Goal: Task Accomplishment & Management: Use online tool/utility

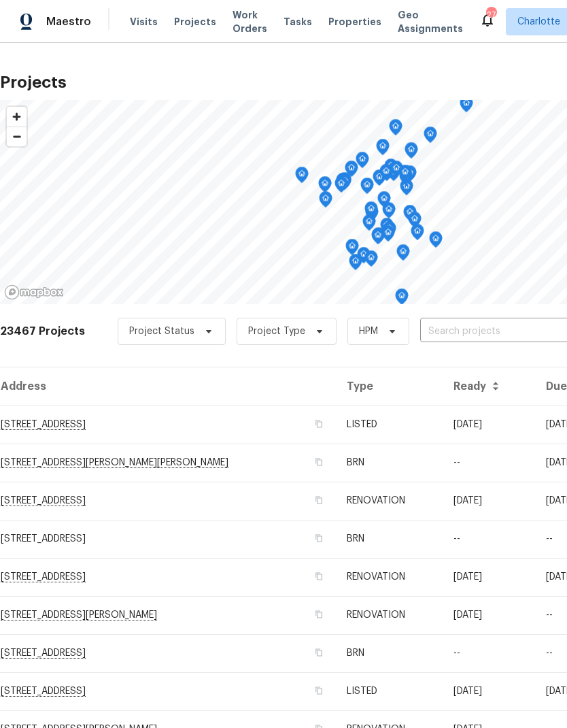
click at [473, 332] on input "text" at bounding box center [498, 331] width 156 height 21
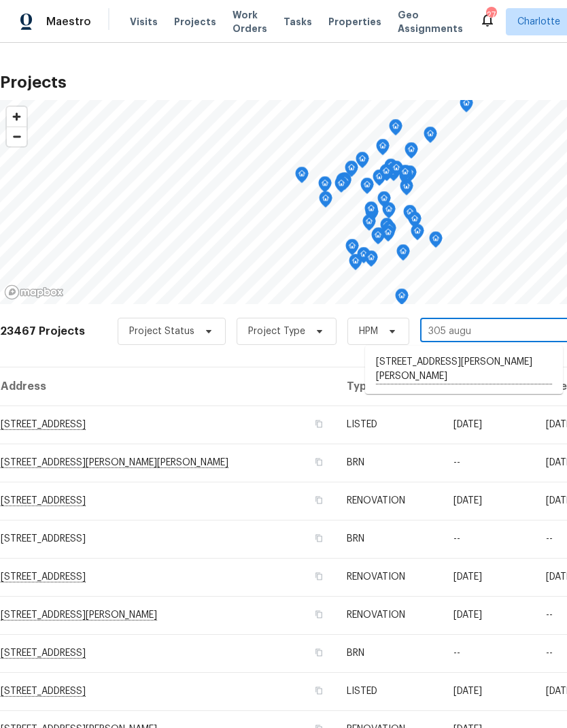
type input "305 aug"
click at [508, 363] on li "[STREET_ADDRESS][PERSON_NAME][PERSON_NAME]" at bounding box center [464, 369] width 198 height 37
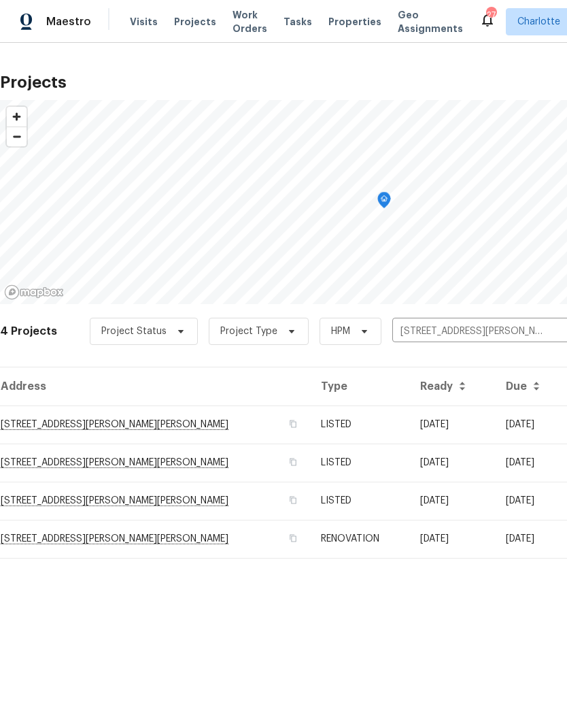
click at [458, 422] on td "[DATE]" at bounding box center [452, 424] width 86 height 38
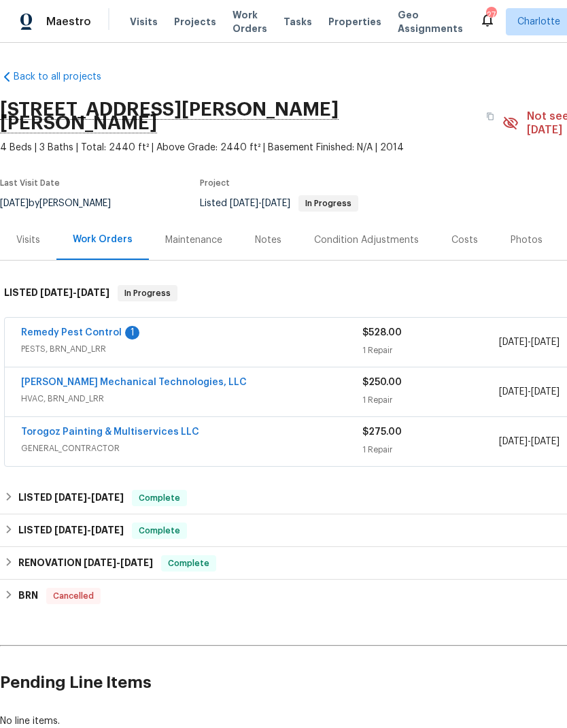
click at [51, 328] on link "Remedy Pest Control" at bounding box center [71, 333] width 101 height 10
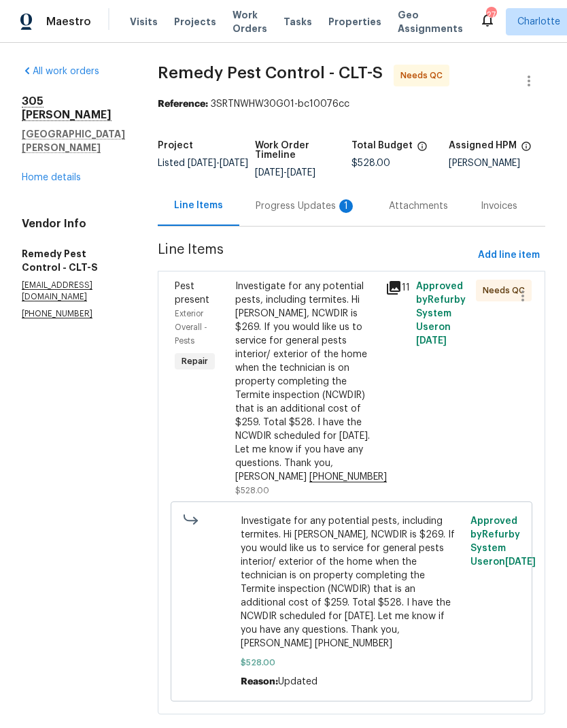
click at [314, 208] on div "Progress Updates 1" at bounding box center [306, 206] width 101 height 14
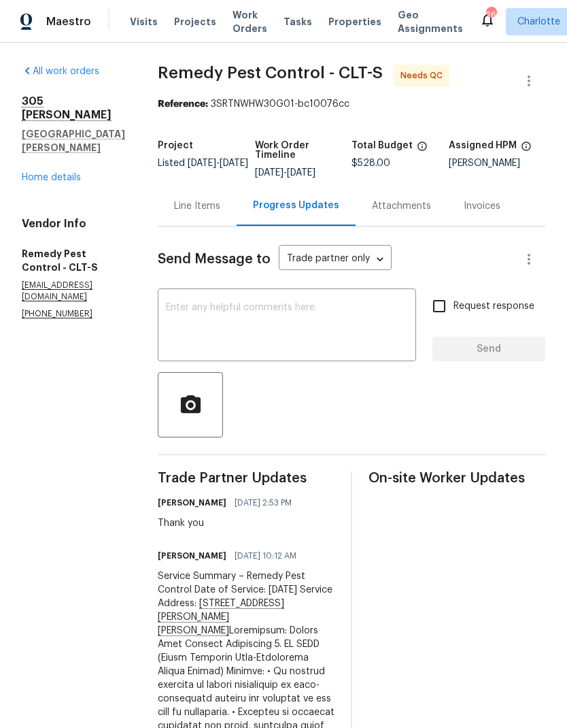
click at [78, 180] on link "Home details" at bounding box center [51, 178] width 59 height 10
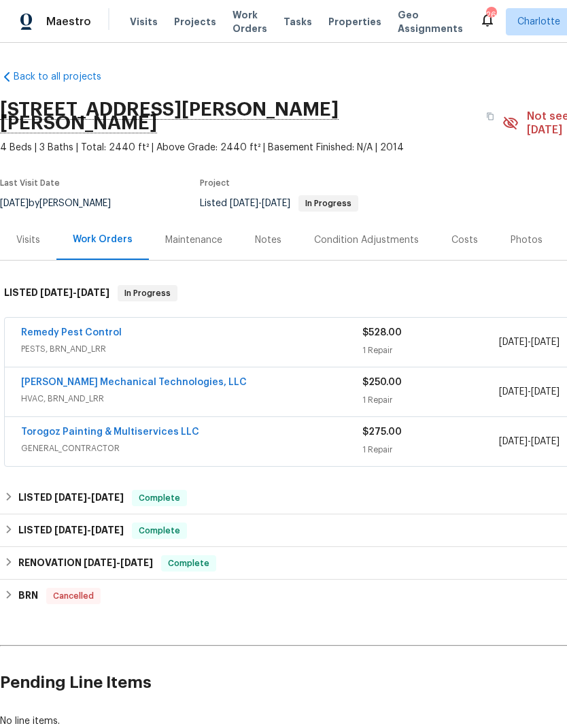
click at [42, 328] on link "Remedy Pest Control" at bounding box center [71, 333] width 101 height 10
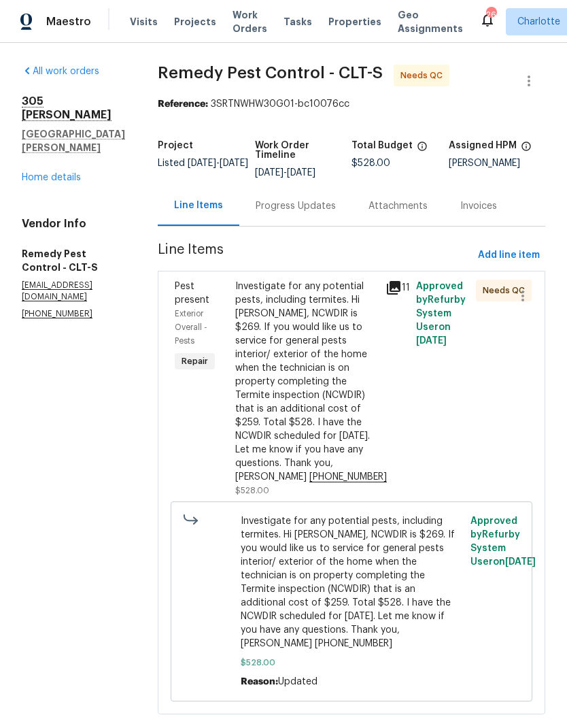
click at [332, 370] on div "Investigate for any potential pests, including termites. Hi Ryan, NCWDIR is $26…" at bounding box center [306, 381] width 143 height 204
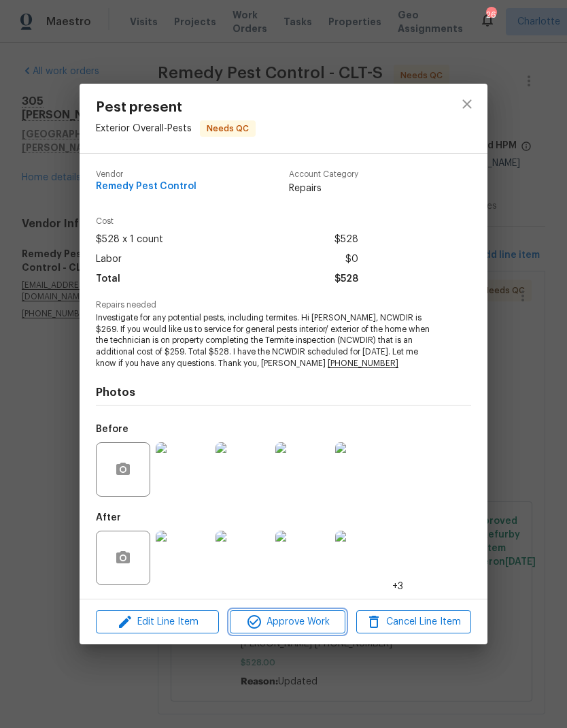
click at [303, 628] on span "Approve Work" at bounding box center [287, 621] width 107 height 17
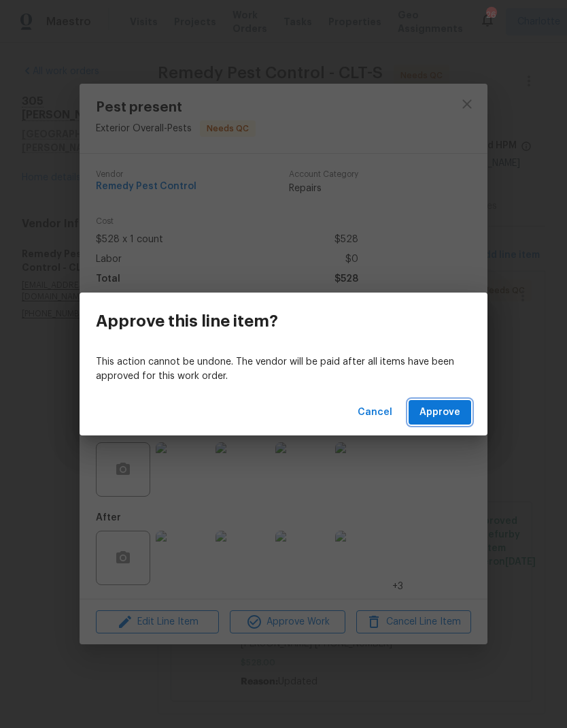
click at [449, 414] on span "Approve" at bounding box center [440, 412] width 41 height 17
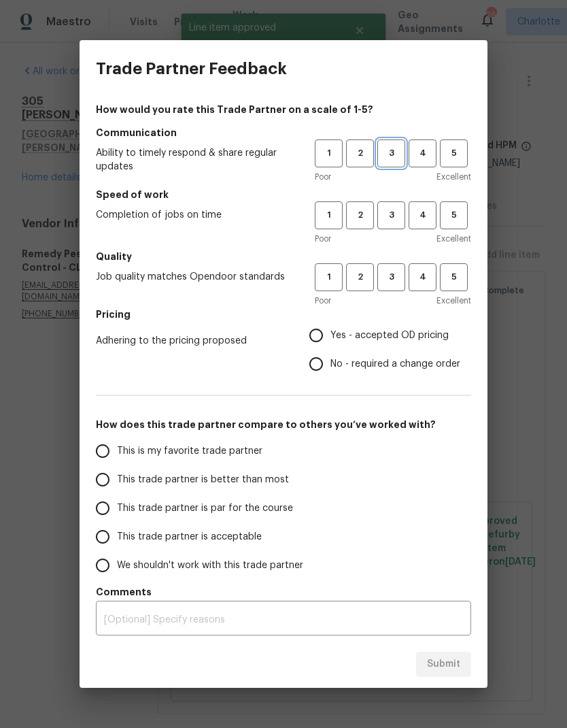
click at [395, 156] on span "3" at bounding box center [391, 154] width 25 height 16
click at [400, 223] on button "3" at bounding box center [391, 215] width 28 height 28
click at [399, 279] on span "3" at bounding box center [391, 277] width 25 height 16
click at [327, 340] on input "Yes - accepted OD pricing" at bounding box center [316, 335] width 29 height 29
radio input "true"
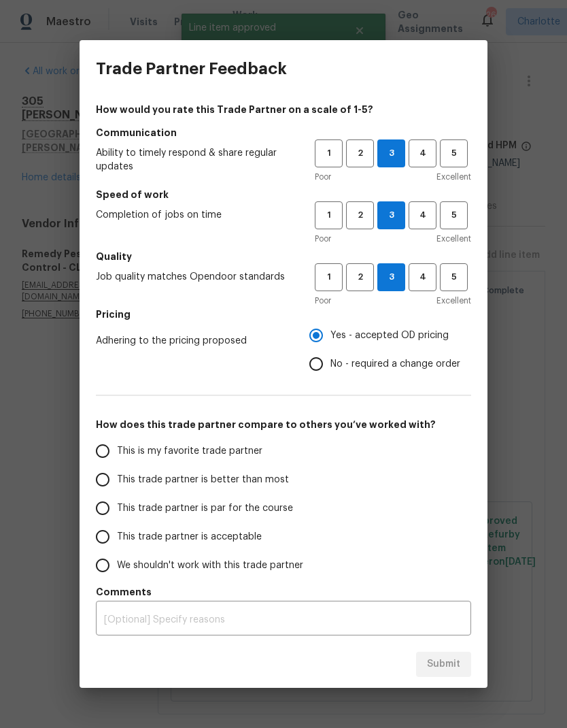
click at [101, 486] on input "This trade partner is better than most" at bounding box center [102, 479] width 29 height 29
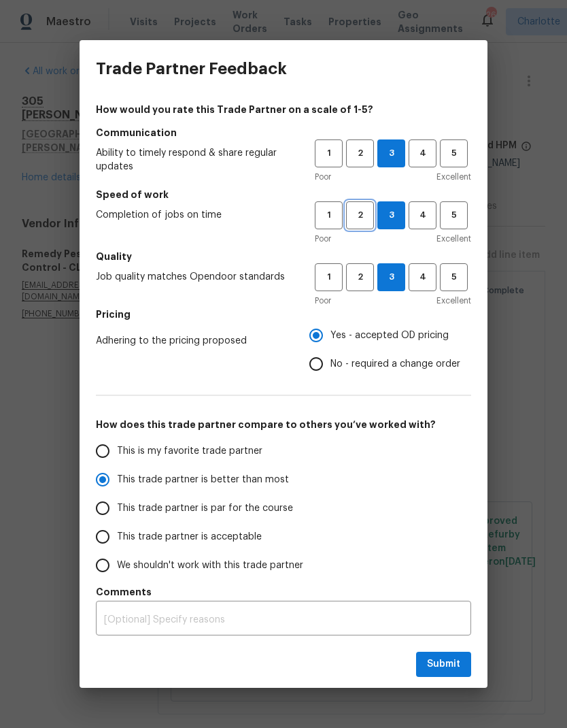
click at [367, 221] on span "2" at bounding box center [359, 215] width 25 height 16
radio input "true"
click at [454, 666] on span "Submit" at bounding box center [443, 663] width 33 height 17
radio input "false"
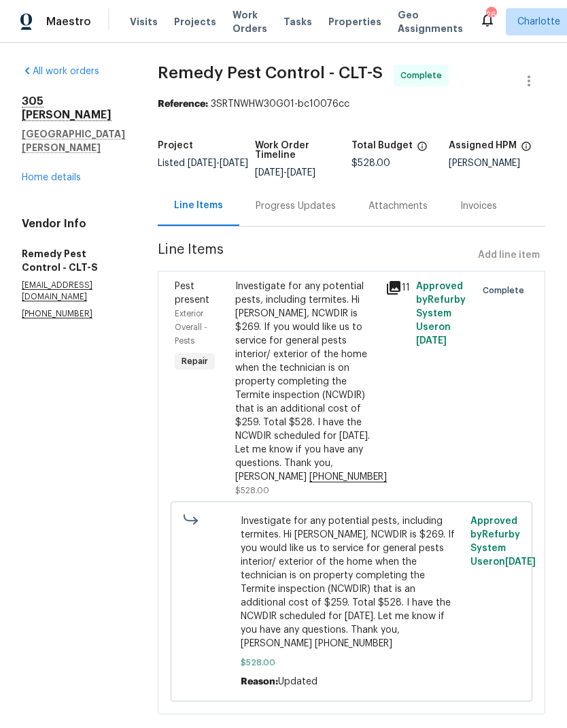
click at [71, 182] on link "Home details" at bounding box center [51, 178] width 59 height 10
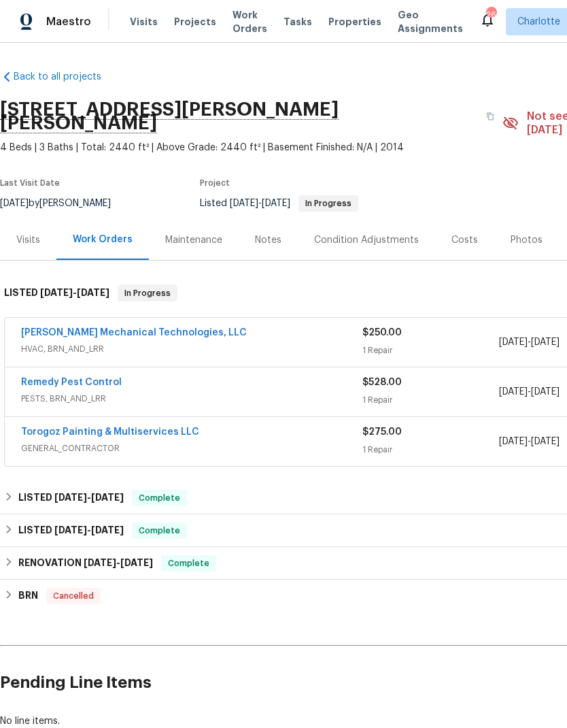
click at [177, 20] on span "Projects" at bounding box center [195, 22] width 42 height 14
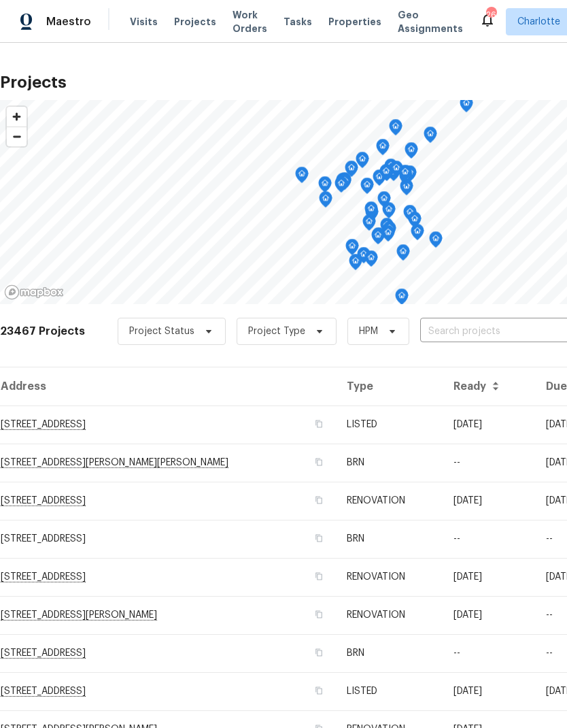
click at [519, 330] on input "text" at bounding box center [498, 331] width 156 height 21
type input "924 sprin"
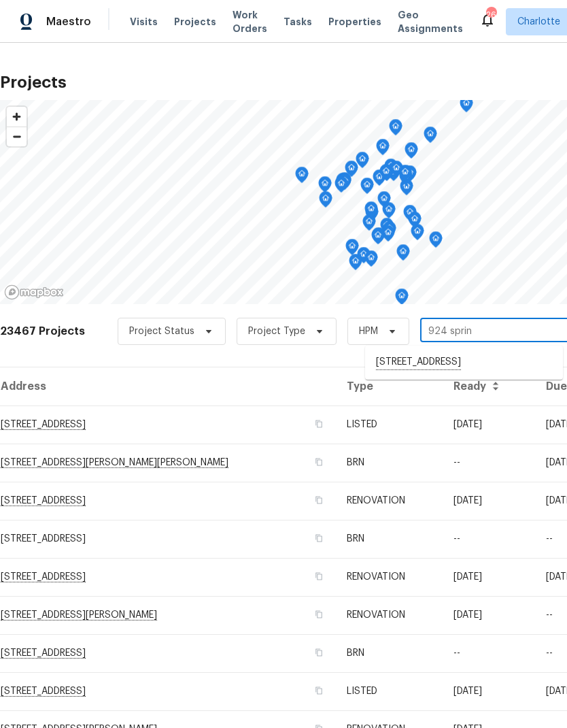
click at [510, 369] on li "[STREET_ADDRESS]" at bounding box center [464, 362] width 198 height 23
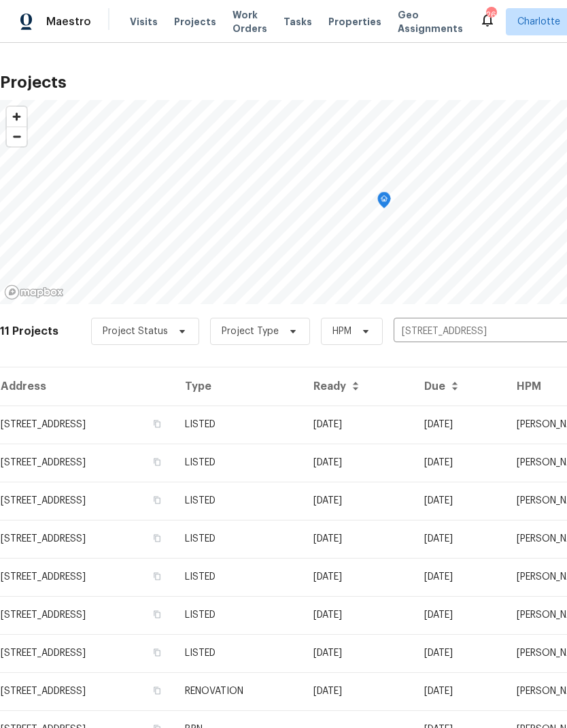
click at [63, 427] on td "[STREET_ADDRESS]" at bounding box center [87, 424] width 174 height 38
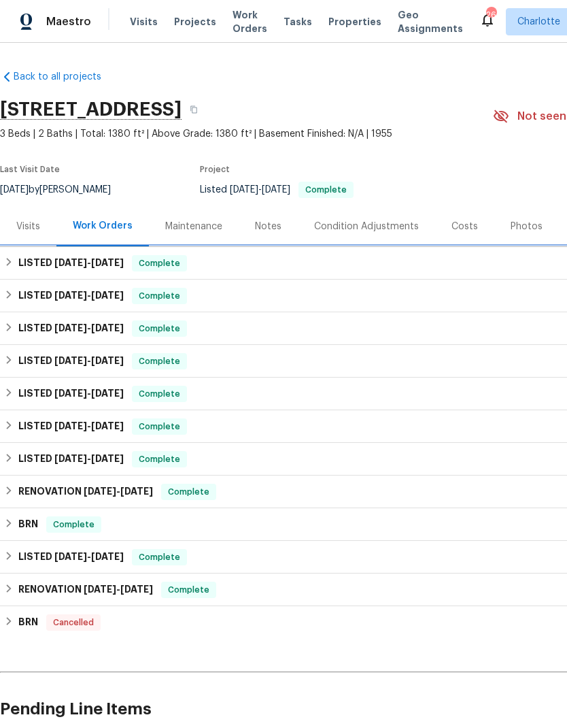
click at [16, 262] on div "LISTED 8/28/25 - 8/30/25 Complete" at bounding box center [384, 263] width 760 height 16
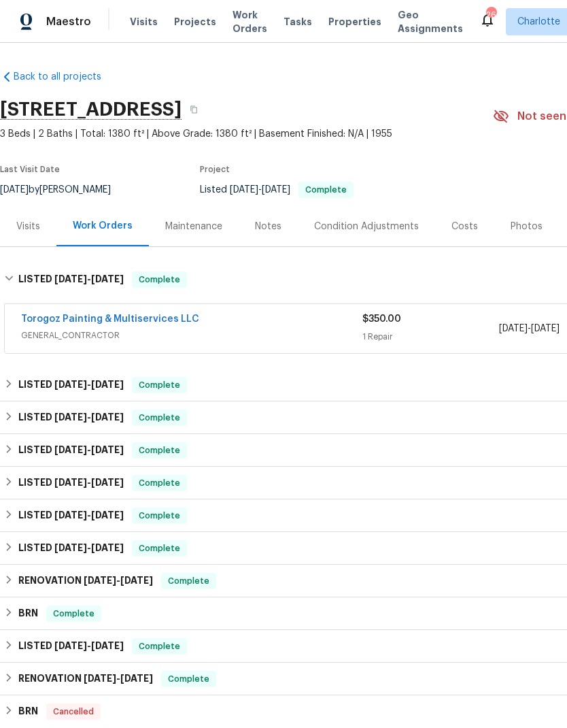
click at [41, 318] on link "Torogoz Painting & Multiservices LLC" at bounding box center [110, 319] width 178 height 10
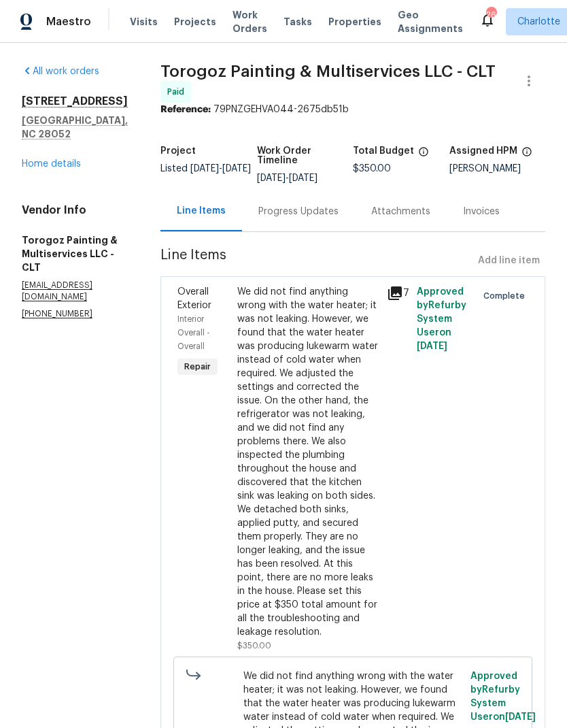
click at [34, 159] on link "Home details" at bounding box center [51, 164] width 59 height 10
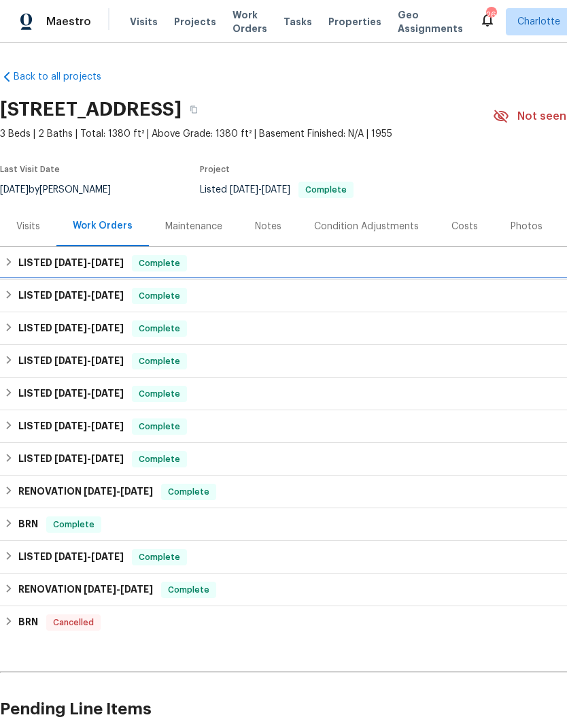
click at [17, 303] on div "LISTED 8/18/25 - 8/22/25 Complete" at bounding box center [384, 296] width 760 height 16
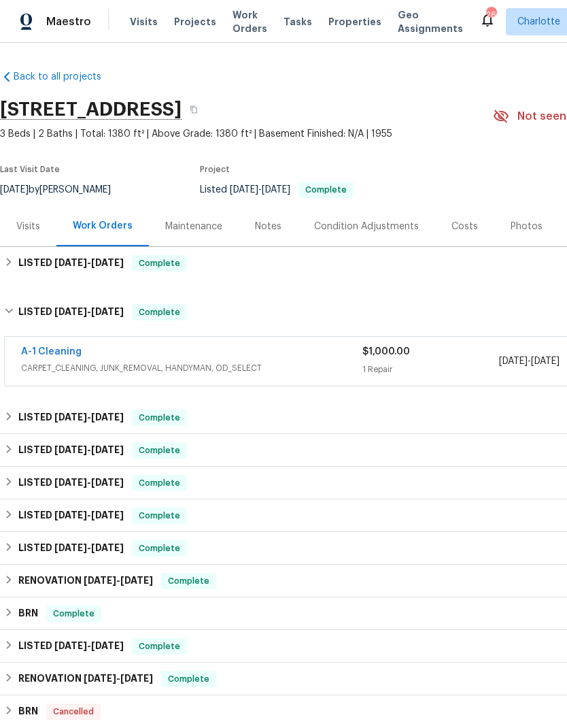
click at [29, 349] on link "A-1 Cleaning" at bounding box center [51, 352] width 61 height 10
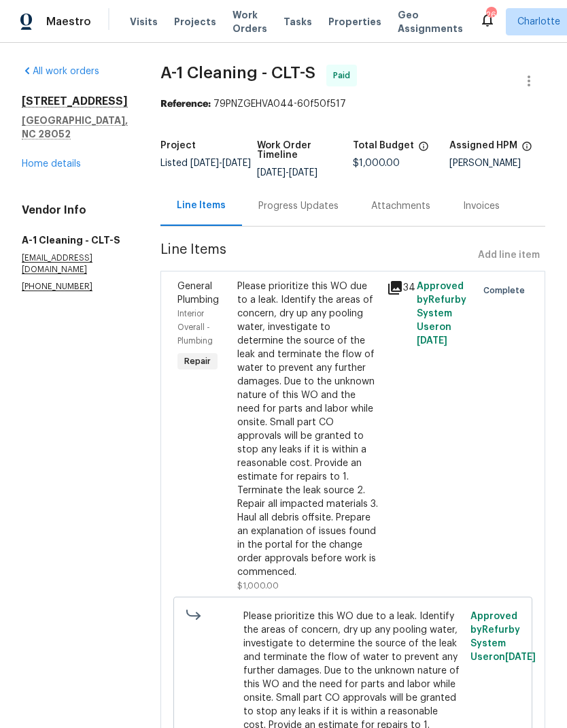
click at [37, 159] on link "Home details" at bounding box center [51, 164] width 59 height 10
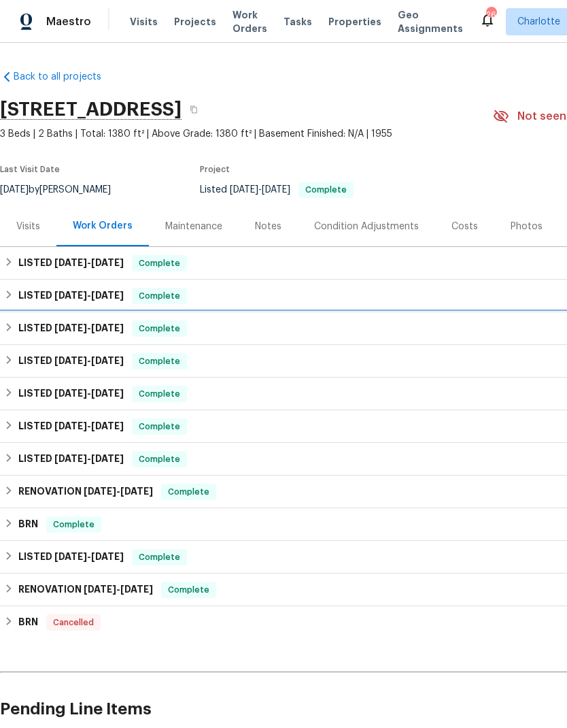
click at [12, 324] on icon at bounding box center [9, 327] width 10 height 10
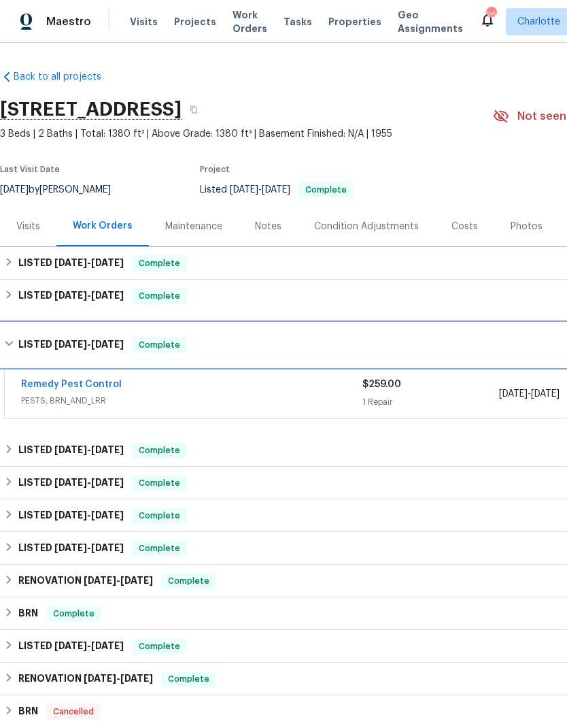
click at [18, 340] on h6 "LISTED 7/7/25 - 7/9/25" at bounding box center [70, 345] width 105 height 16
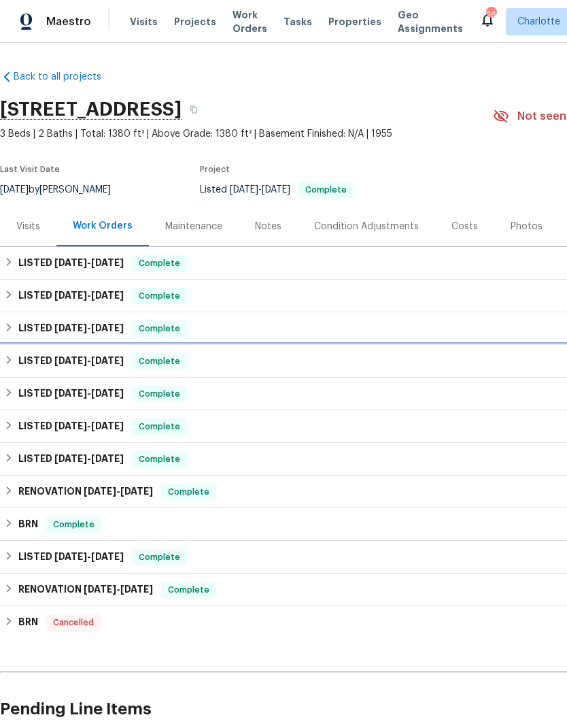
click at [19, 362] on h6 "LISTED 5/14/25 - 5/15/25" at bounding box center [70, 361] width 105 height 16
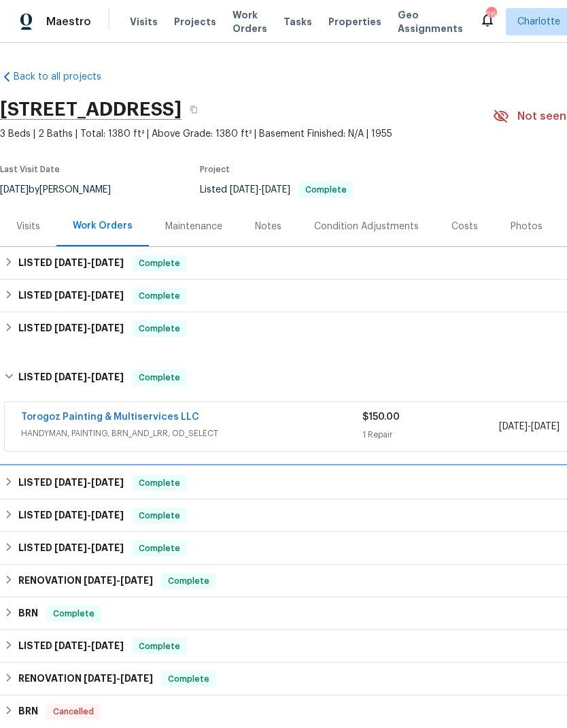
click at [14, 485] on div "LISTED 4/25/25 - 4/29/25 Complete" at bounding box center [384, 483] width 760 height 16
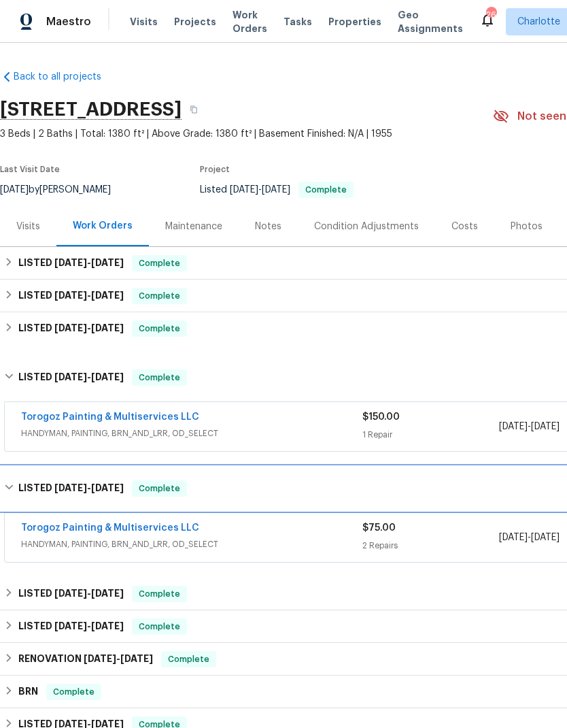
click at [11, 486] on icon at bounding box center [9, 487] width 8 height 5
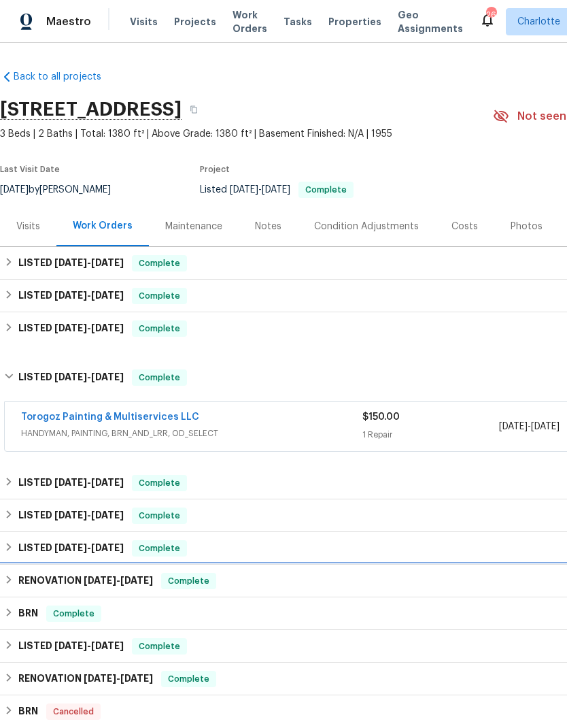
click at [17, 573] on div "RENOVATION 11/7/24 - 12/7/24 Complete" at bounding box center [384, 580] width 760 height 16
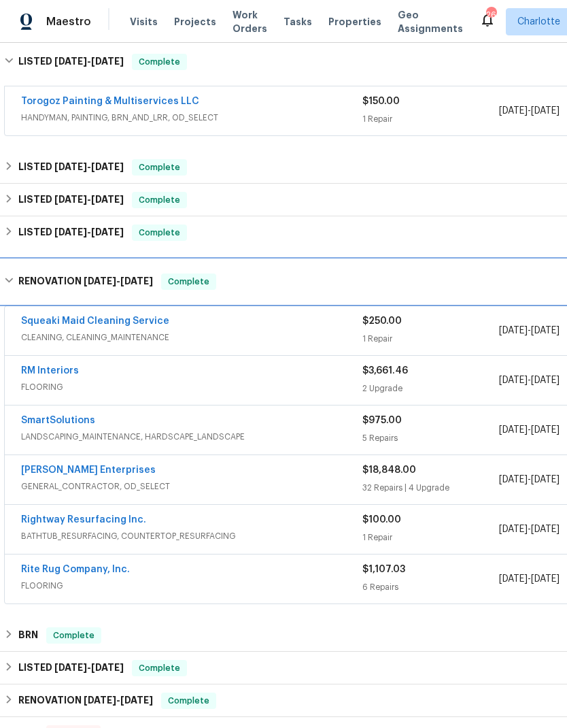
scroll to position [317, 0]
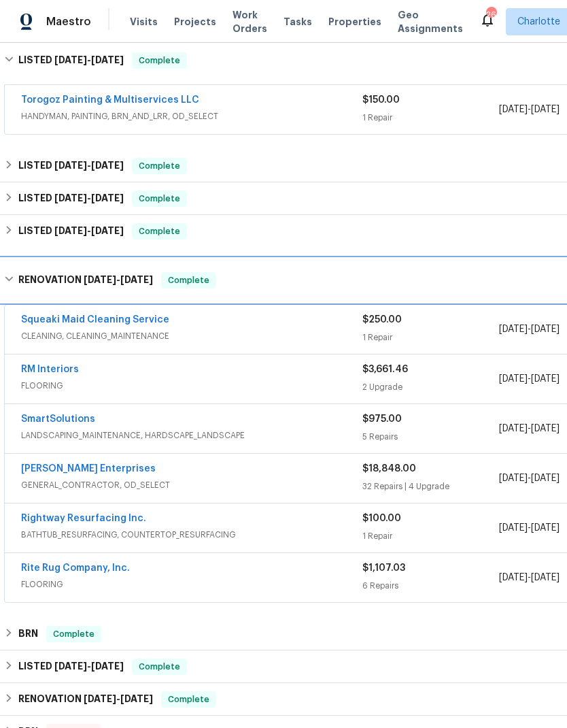
click at [16, 273] on div "RENOVATION 11/7/24 - 12/7/24 Complete" at bounding box center [384, 280] width 760 height 16
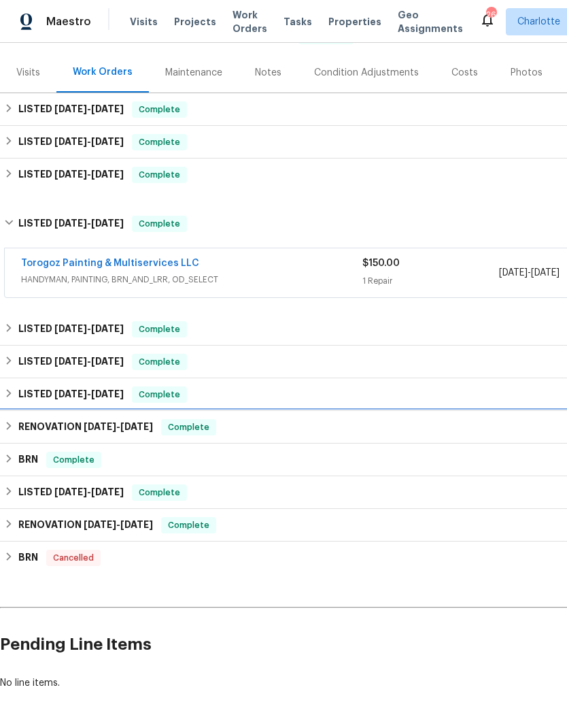
scroll to position [153, 0]
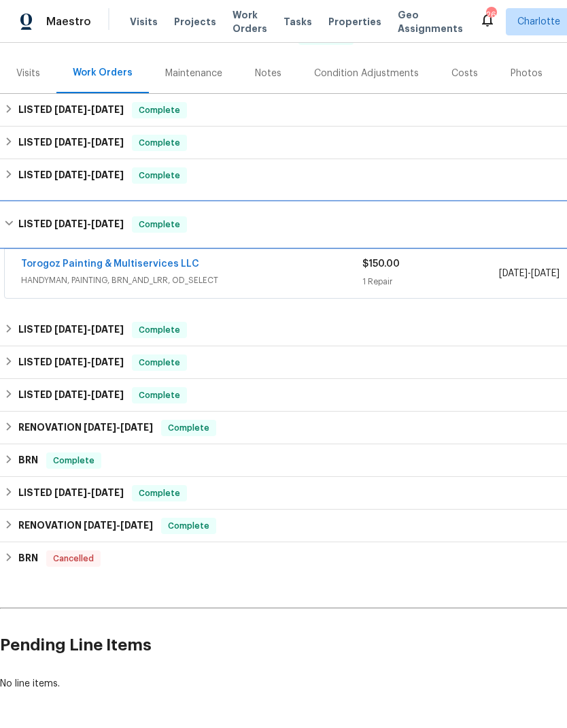
click at [17, 220] on div "LISTED 5/14/25 - 5/15/25 Complete" at bounding box center [384, 224] width 760 height 16
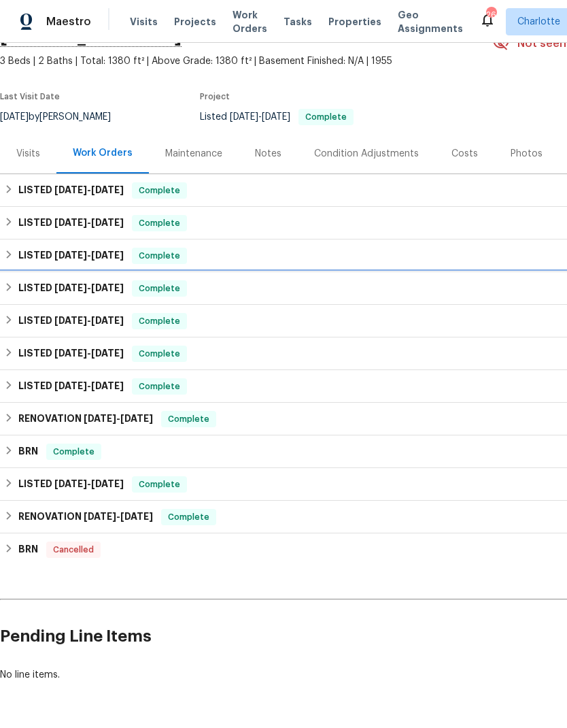
scroll to position [64, 0]
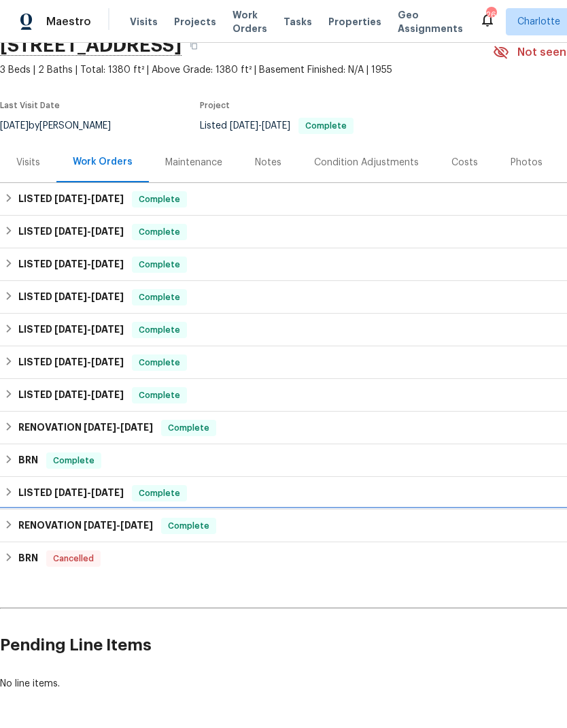
click at [14, 522] on icon at bounding box center [9, 524] width 10 height 10
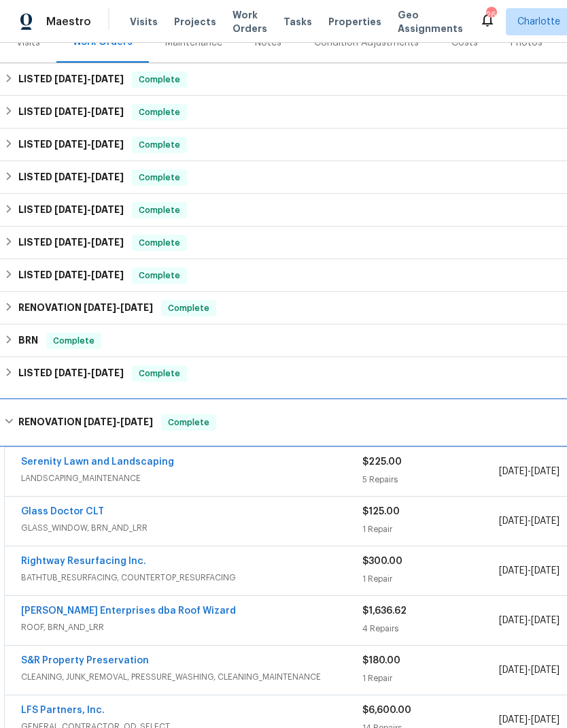
scroll to position [171, 0]
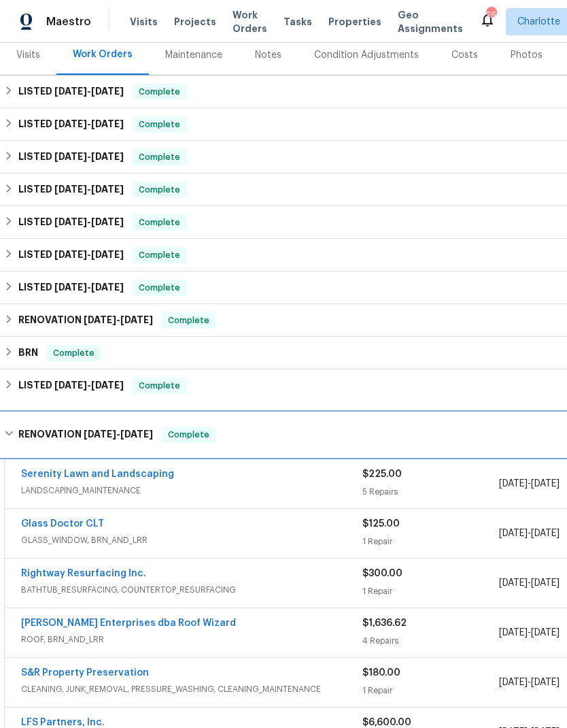
click at [13, 435] on icon at bounding box center [9, 433] width 10 height 10
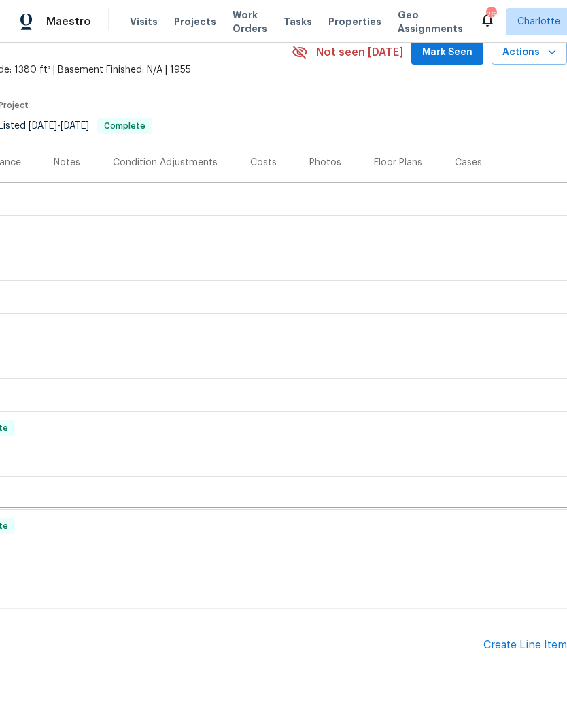
scroll to position [64, 201]
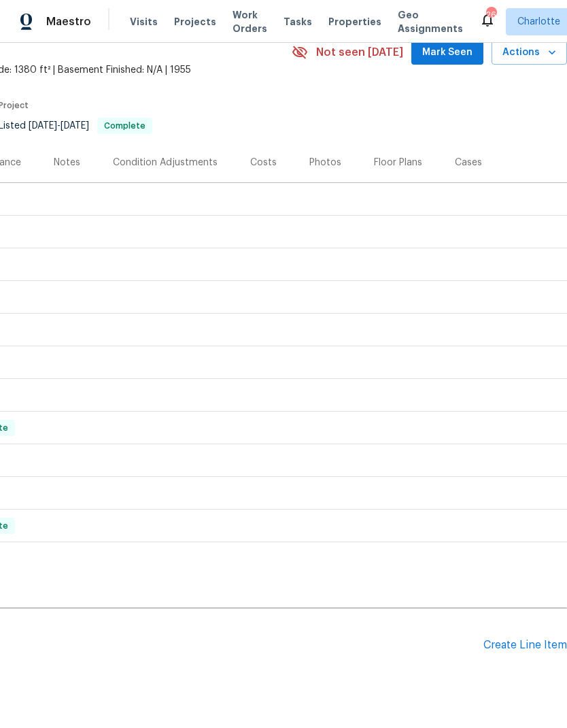
click at [519, 649] on div "Create Line Item" at bounding box center [525, 644] width 84 height 13
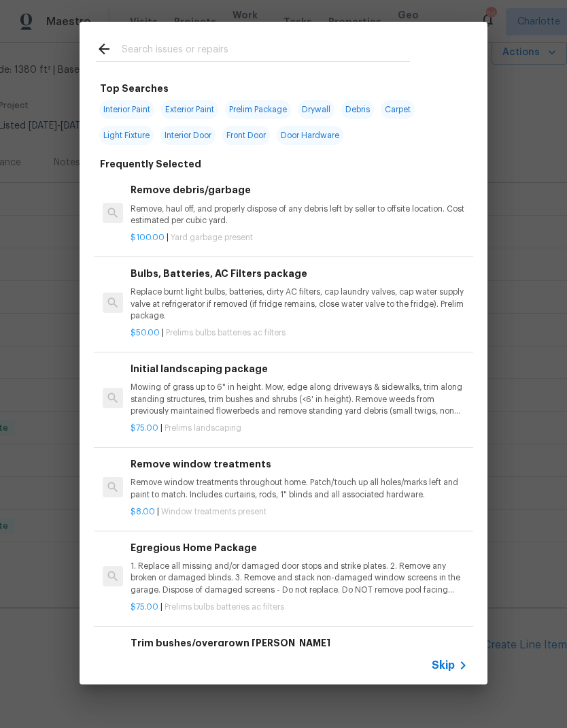
click at [128, 48] on input "text" at bounding box center [266, 51] width 288 height 20
type input "Ceiling"
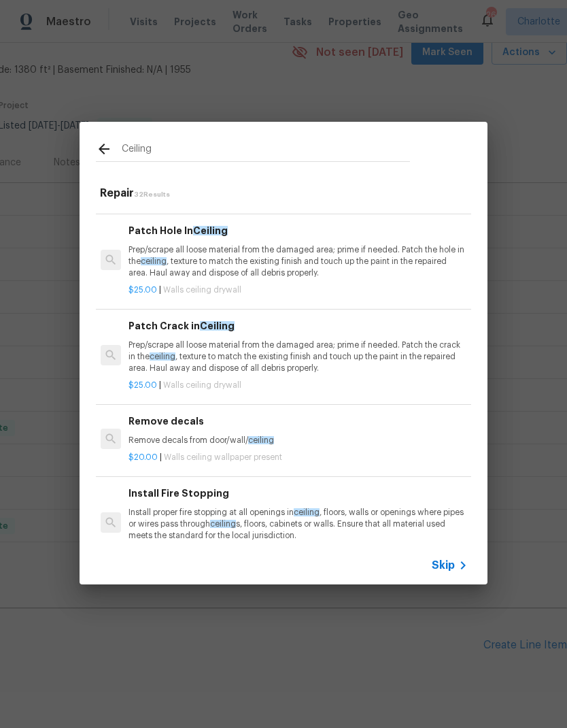
scroll to position [84, 2]
click at [190, 352] on p "Prep/scrape all loose material from the damaged area; prime if needed. Patch th…" at bounding box center [297, 356] width 337 height 35
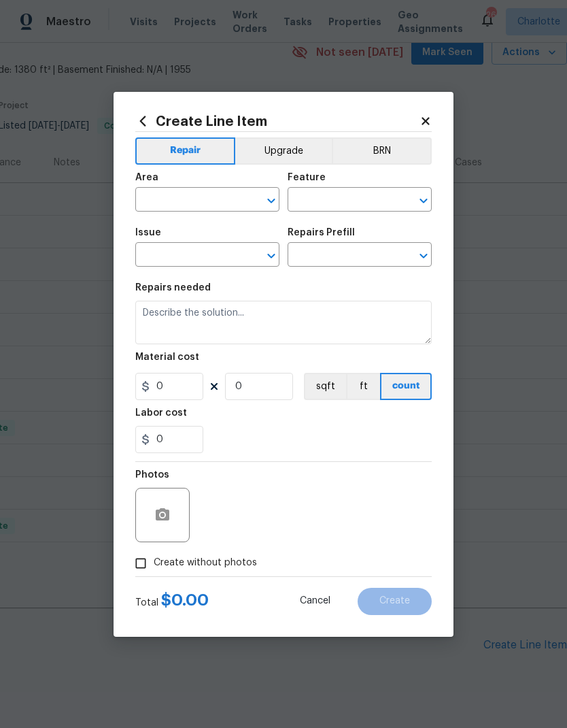
type input "Walls and Ceiling"
type input "Drywall"
type input "Patch Crack in Ceiling $25.00"
type textarea "Prep/scrape all loose material from the damaged area; prime if needed. Patch th…"
type input "25"
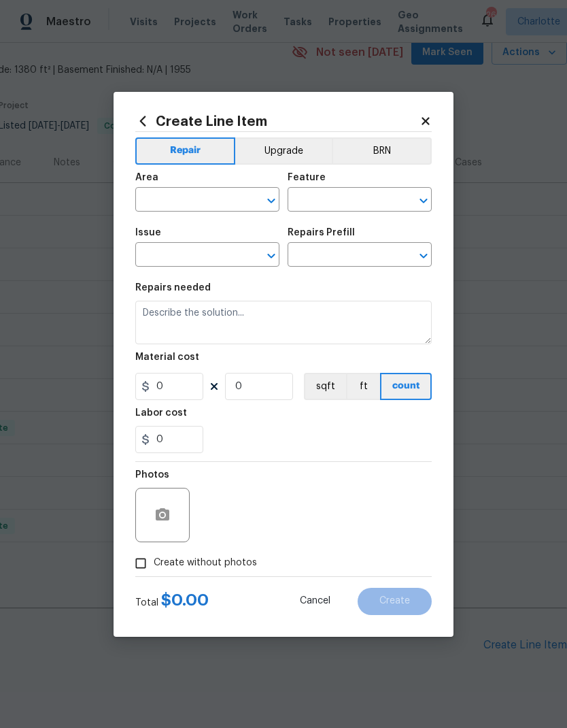
type input "1"
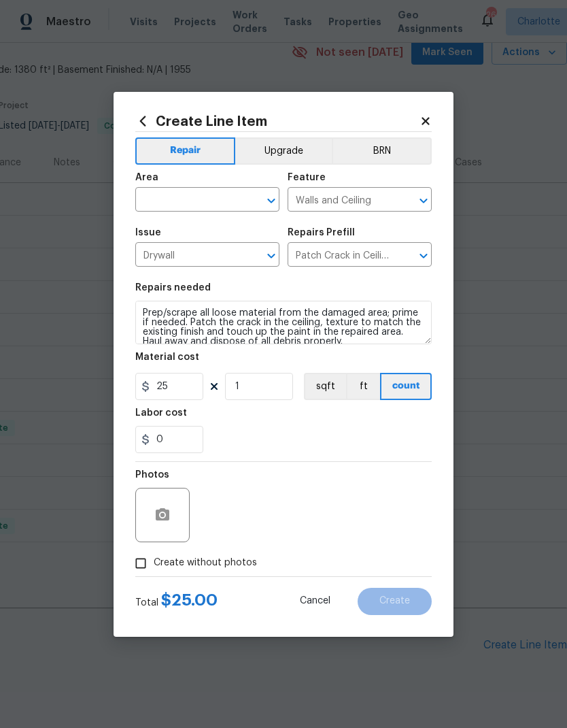
click at [169, 200] on input "text" at bounding box center [188, 200] width 106 height 21
click at [166, 260] on li "Interior Overall" at bounding box center [207, 253] width 144 height 22
type input "Interior Overall"
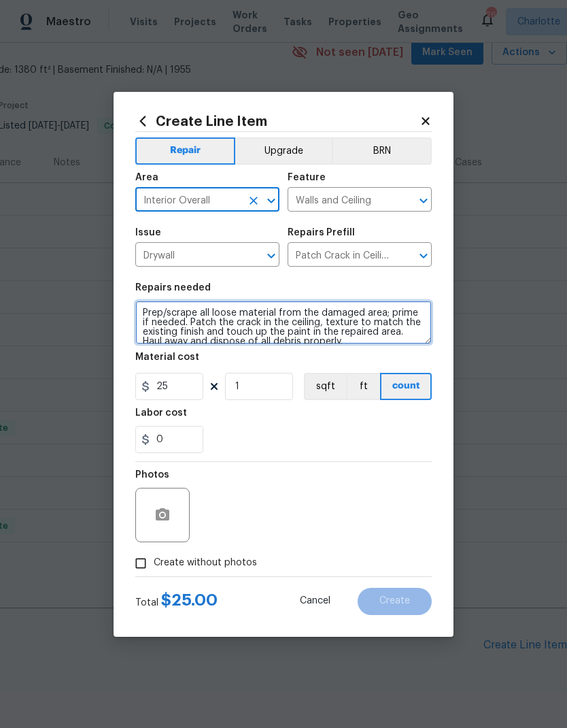
click at [399, 339] on textarea "Prep/scrape all loose material from the damaged area; prime if needed. Patch th…" at bounding box center [283, 323] width 296 height 44
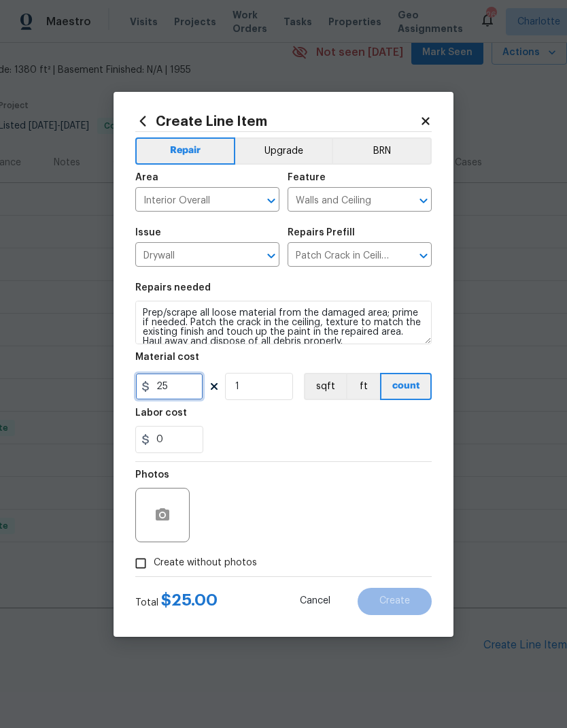
click at [170, 387] on input "25" at bounding box center [169, 386] width 68 height 27
type input "750"
click at [371, 430] on div "0" at bounding box center [283, 439] width 296 height 27
click at [135, 570] on input "Create without photos" at bounding box center [141, 563] width 26 height 26
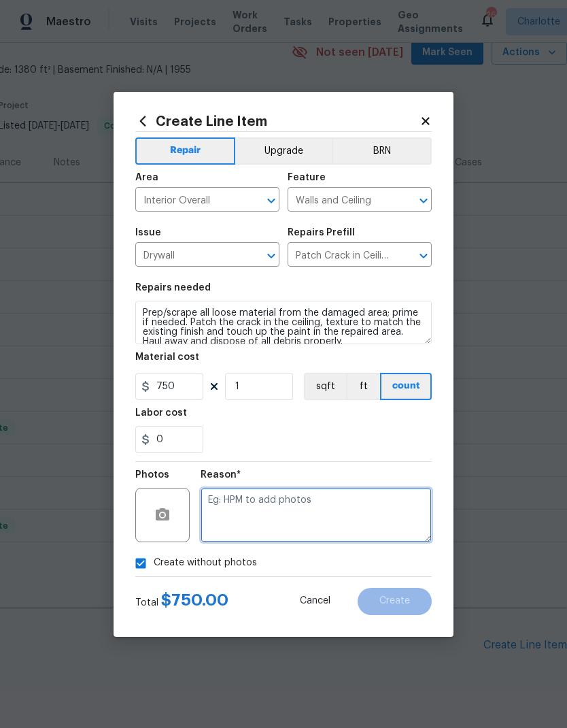
click at [354, 507] on textarea at bounding box center [316, 515] width 231 height 54
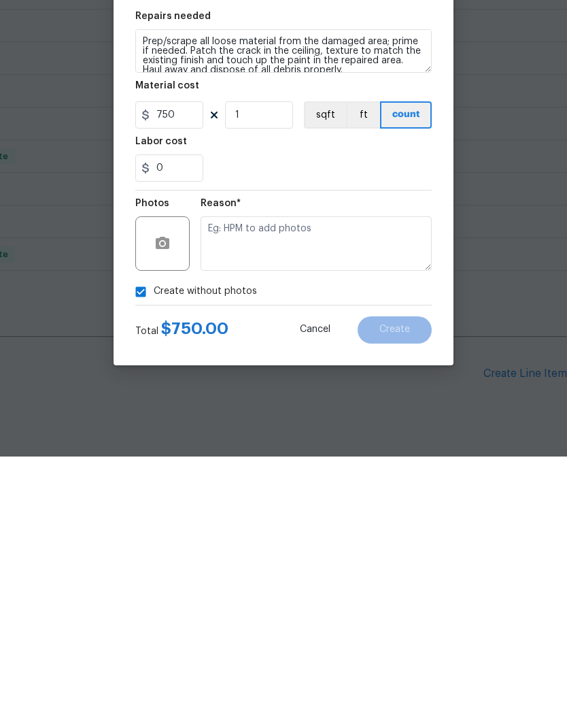
click at [150, 550] on input "Create without photos" at bounding box center [141, 563] width 26 height 26
checkbox input "false"
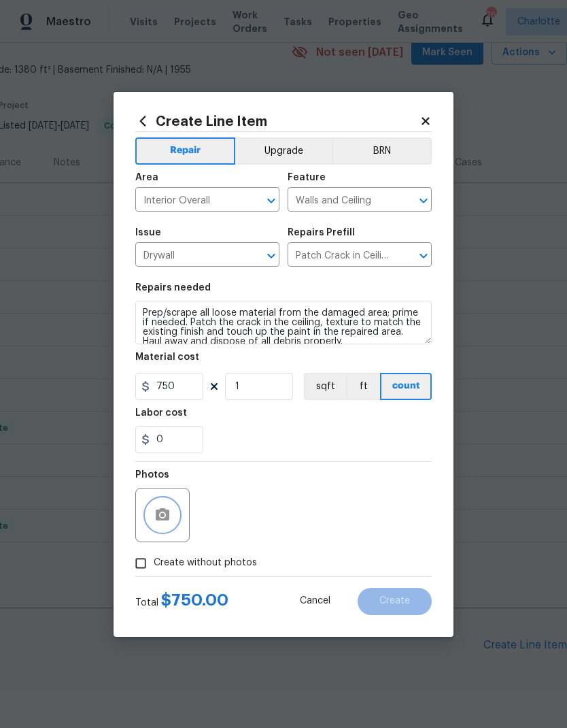
click at [160, 516] on circle "button" at bounding box center [162, 514] width 4 height 4
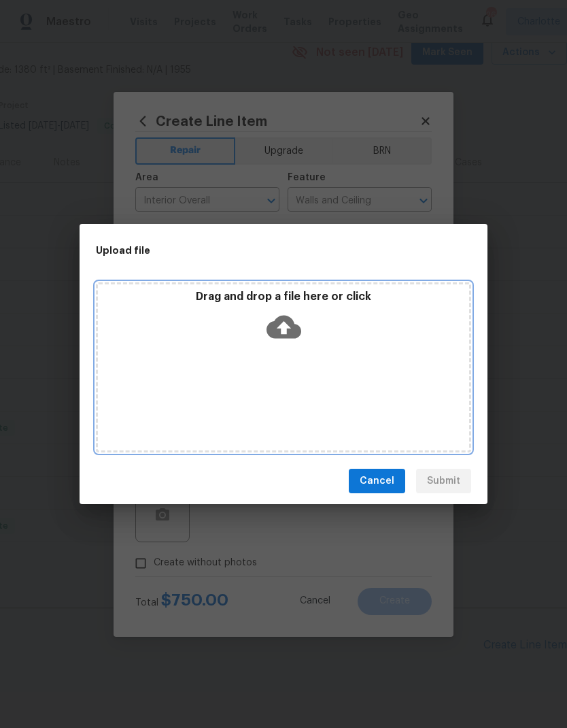
click at [293, 321] on icon at bounding box center [284, 326] width 35 height 23
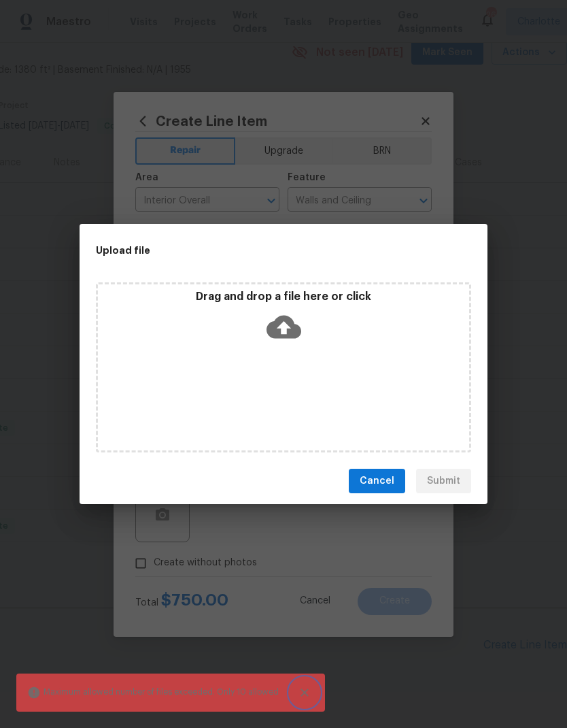
click at [306, 693] on icon "Close" at bounding box center [305, 692] width 14 height 14
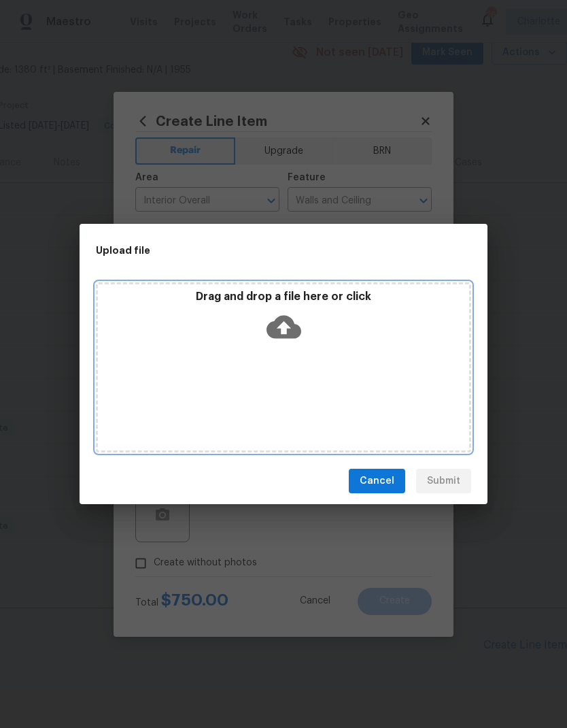
click at [284, 337] on icon at bounding box center [284, 326] width 35 height 23
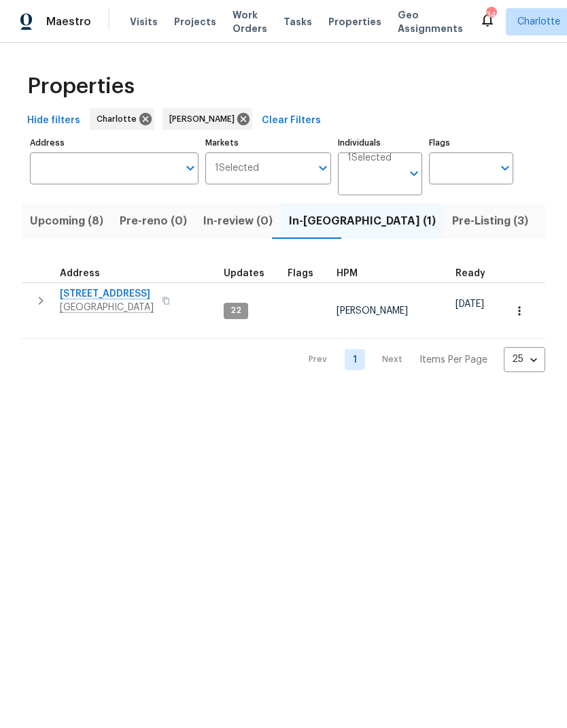
click at [43, 308] on icon "button" at bounding box center [41, 300] width 16 height 16
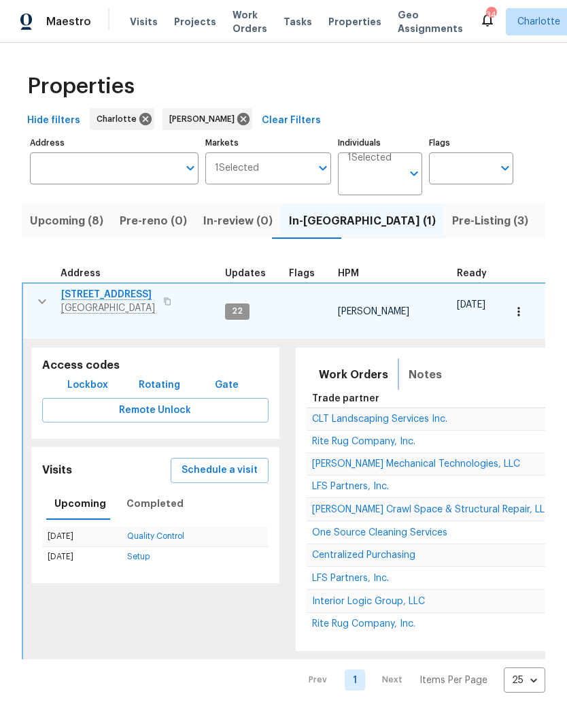
click at [428, 371] on span "Notes" at bounding box center [425, 374] width 33 height 19
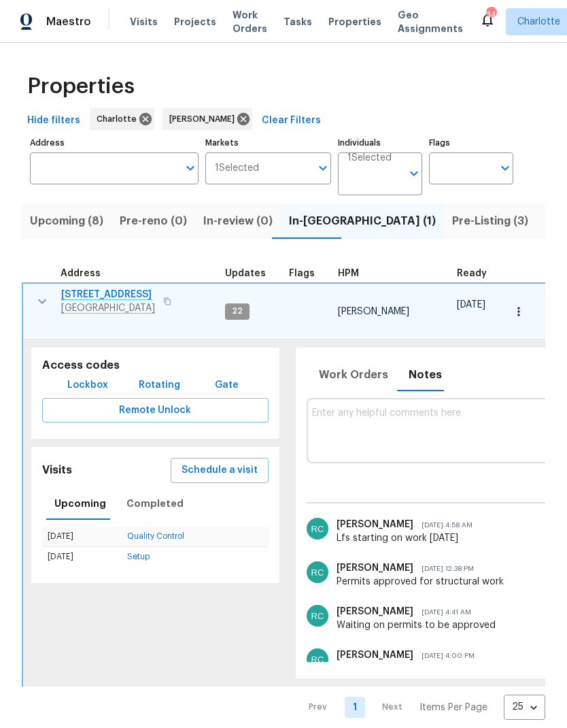
click at [34, 301] on icon "button" at bounding box center [42, 301] width 16 height 16
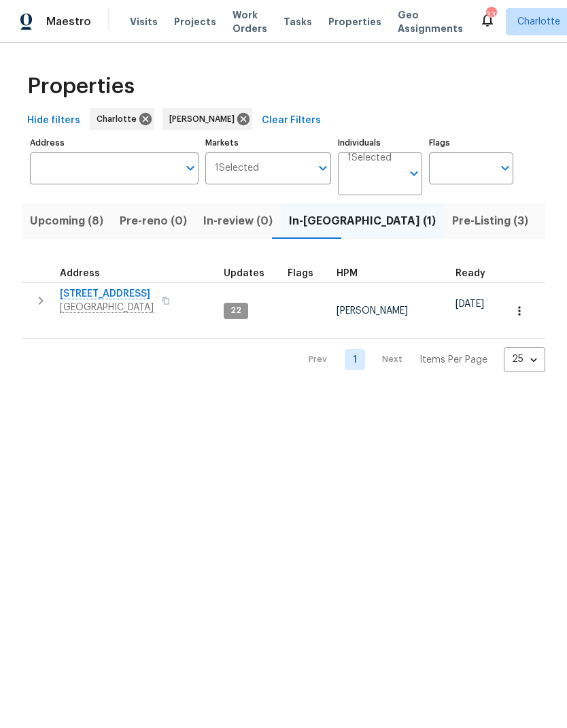
click at [545, 221] on span "Listed (22)" at bounding box center [574, 220] width 58 height 19
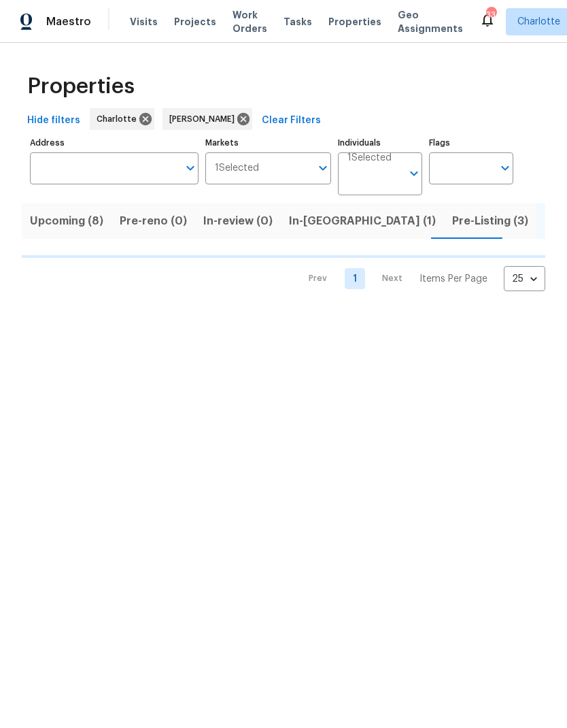
click at [520, 221] on span "Listed (22)" at bounding box center [549, 220] width 58 height 19
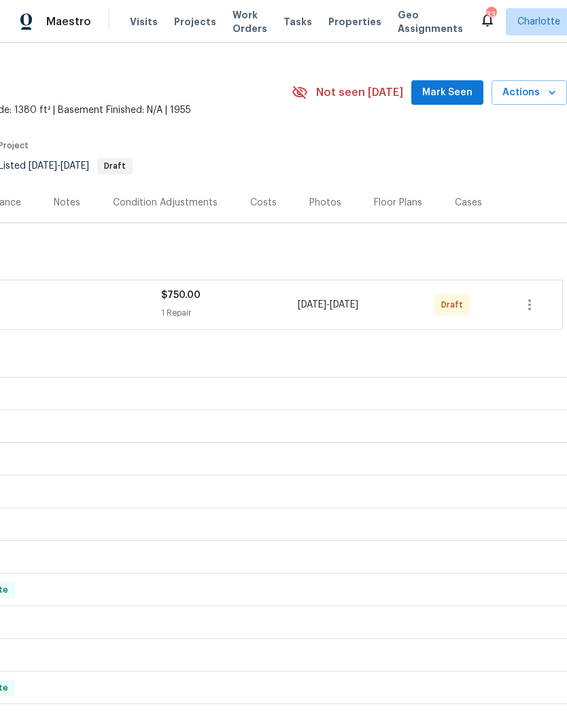
scroll to position [24, 201]
click at [534, 301] on icon "button" at bounding box center [529, 304] width 16 height 16
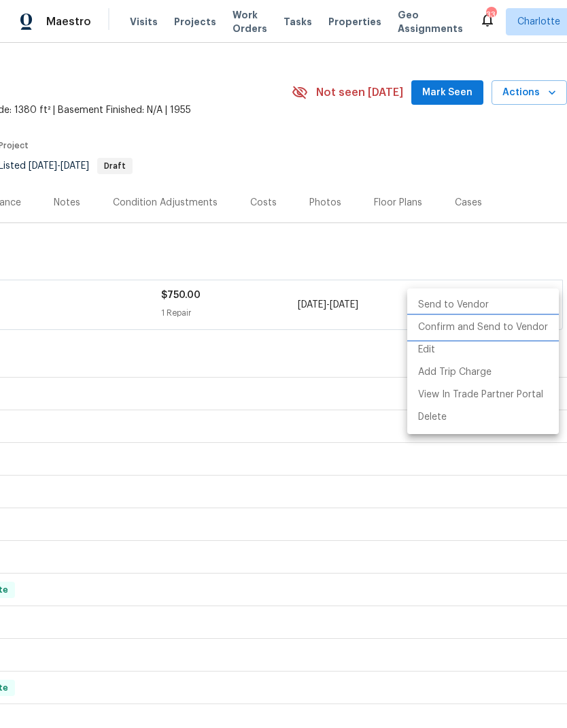
click at [498, 329] on li "Confirm and Send to Vendor" at bounding box center [483, 327] width 152 height 22
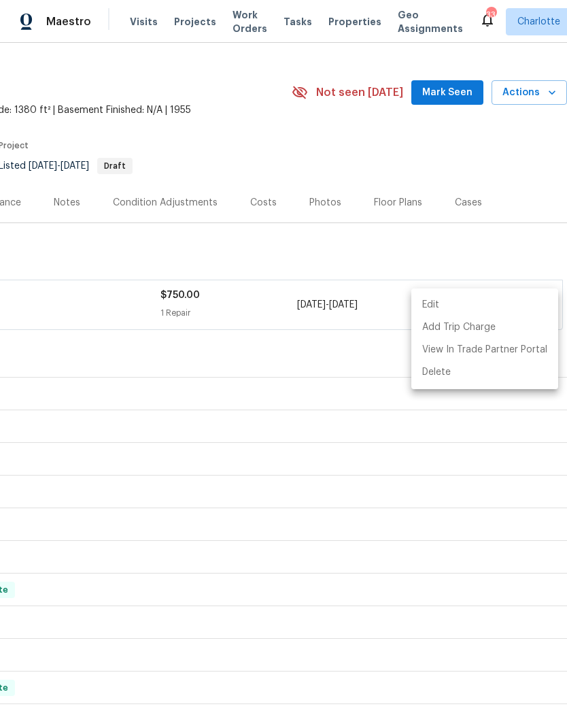
click at [524, 260] on div at bounding box center [283, 364] width 567 height 728
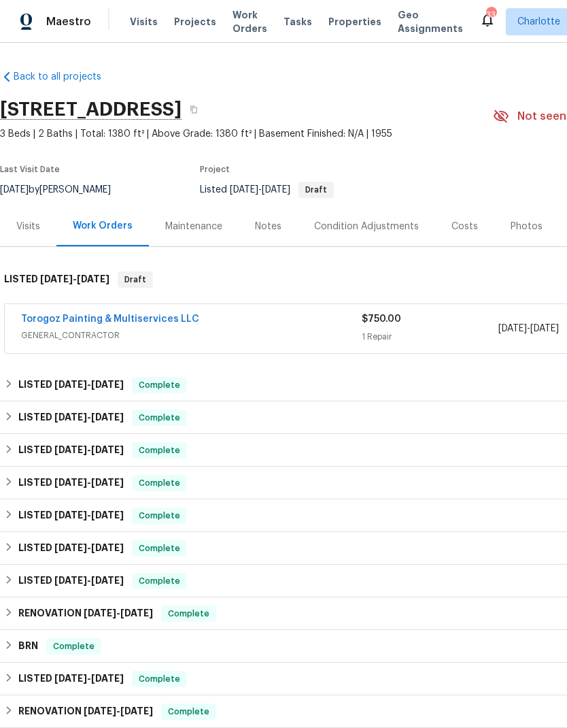
scroll to position [0, 0]
click at [45, 321] on link "Torogoz Painting & Multiservices LLC" at bounding box center [110, 319] width 178 height 10
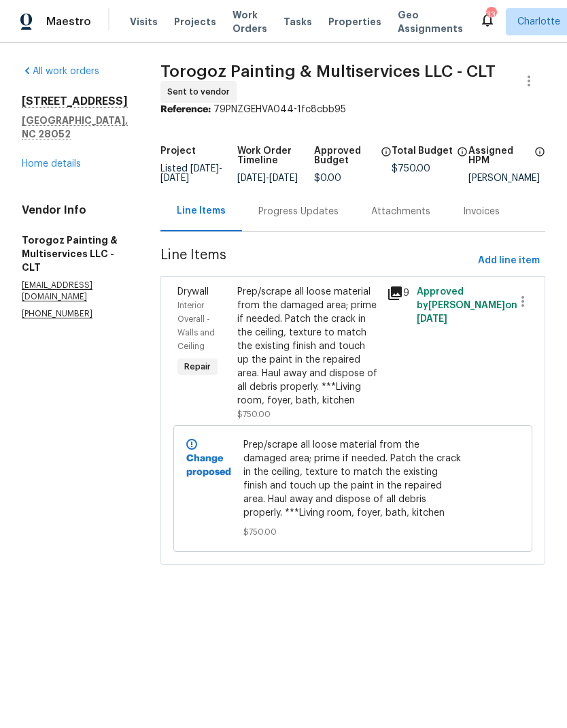
click at [352, 213] on div "Progress Updates" at bounding box center [298, 211] width 113 height 40
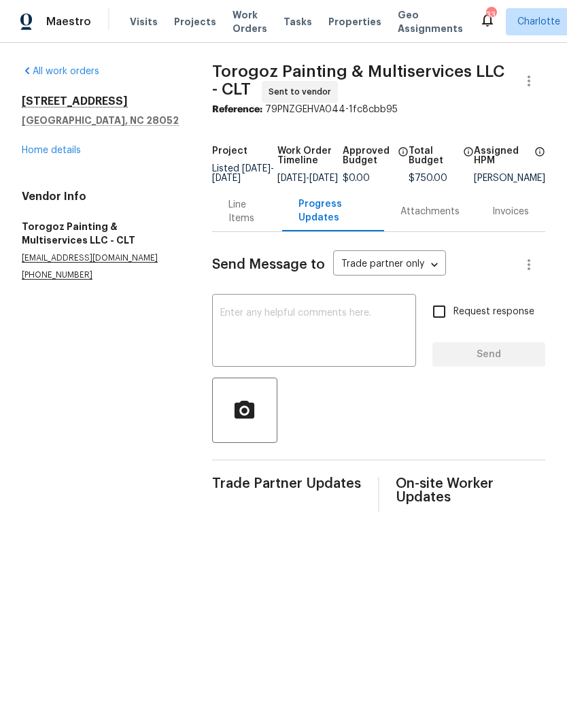
click at [373, 327] on textarea at bounding box center [314, 332] width 188 height 48
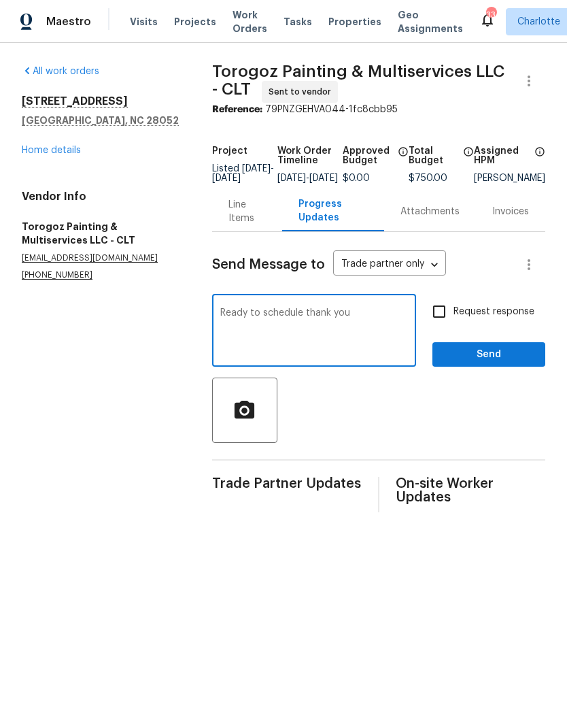
type textarea "Ready to schedule thank you"
click at [449, 318] on input "Request response" at bounding box center [439, 311] width 29 height 29
checkbox input "true"
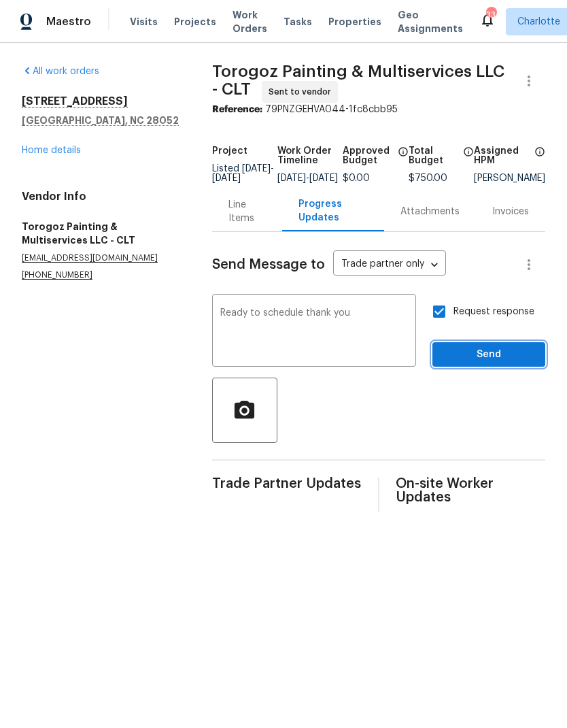
click at [502, 362] on span "Send" at bounding box center [488, 354] width 91 height 17
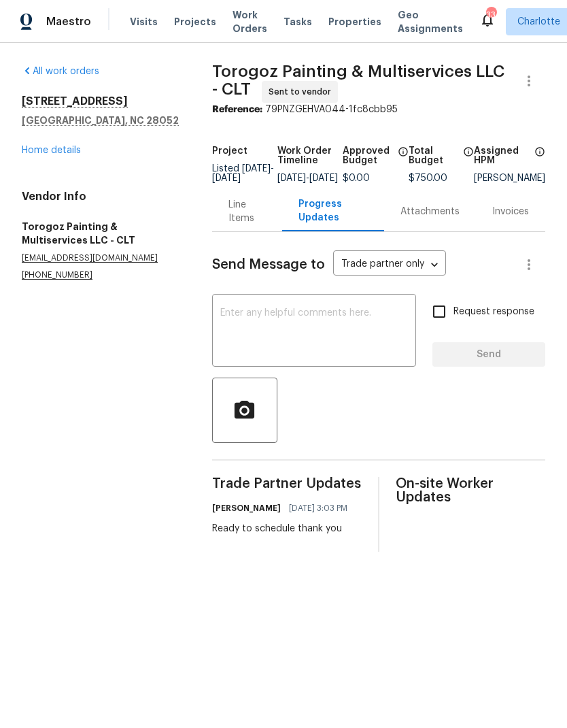
click at [35, 148] on link "Home details" at bounding box center [51, 151] width 59 height 10
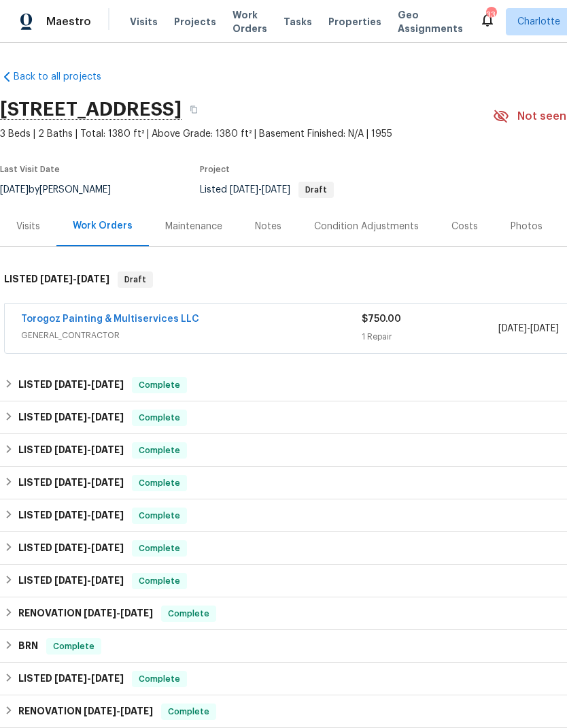
click at [192, 12] on div "Visits Projects Work Orders Tasks Properties Geo Assignments" at bounding box center [304, 21] width 349 height 27
click at [187, 19] on span "Projects" at bounding box center [195, 22] width 42 height 14
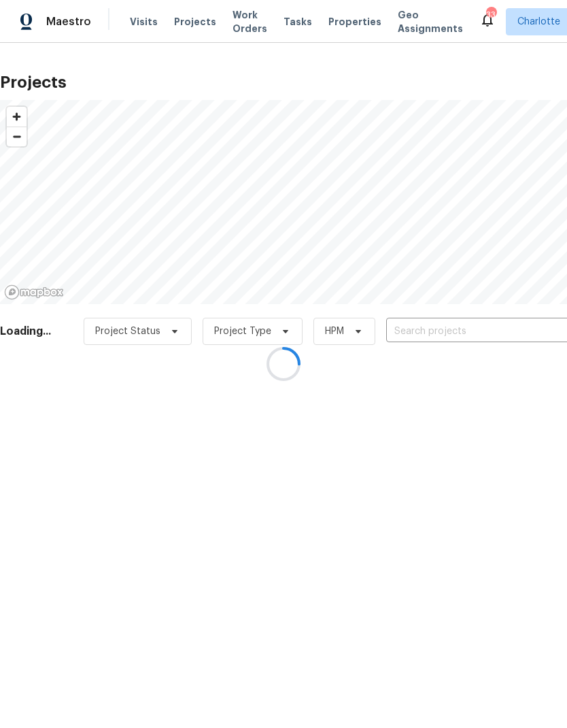
click at [543, 322] on div at bounding box center [283, 364] width 567 height 728
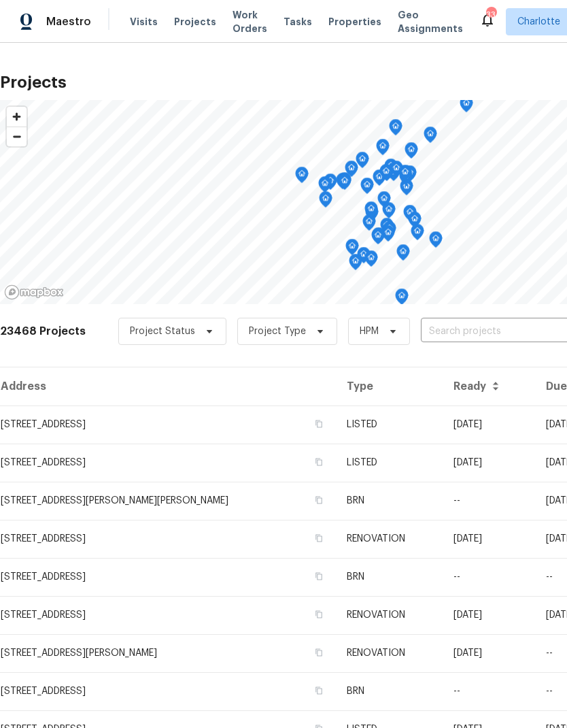
click at [510, 328] on input "text" at bounding box center [499, 331] width 156 height 21
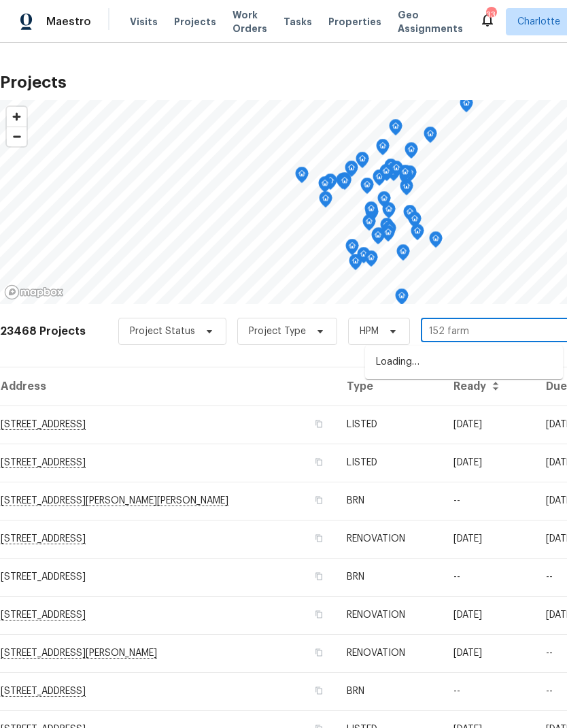
type input "152 farm"
click at [502, 360] on li "[STREET_ADDRESS][PERSON_NAME]" at bounding box center [464, 362] width 198 height 23
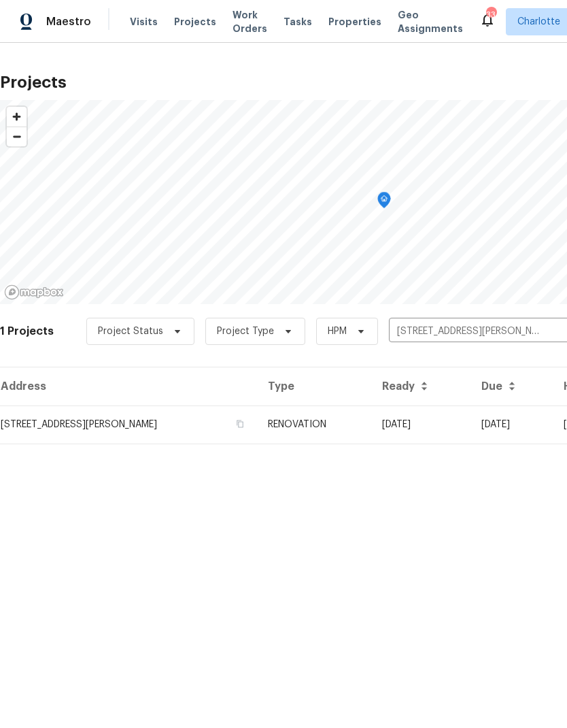
click at [471, 419] on td "[DATE]" at bounding box center [420, 424] width 99 height 38
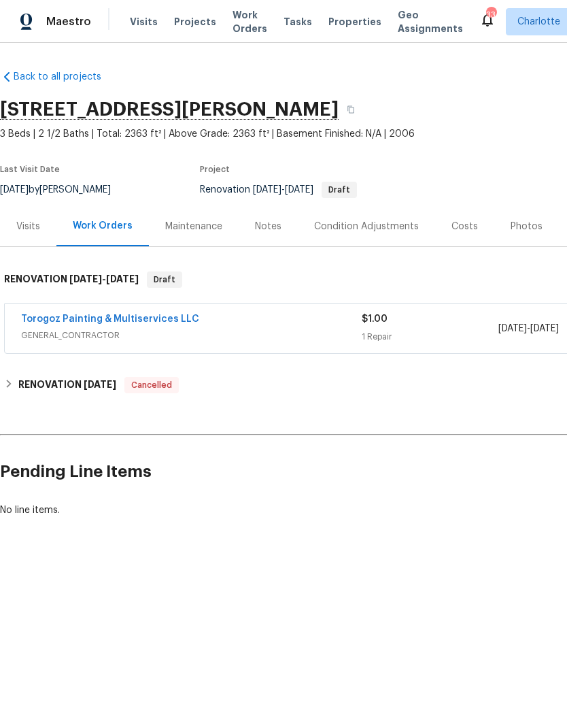
click at [464, 228] on div "Costs" at bounding box center [464, 227] width 27 height 14
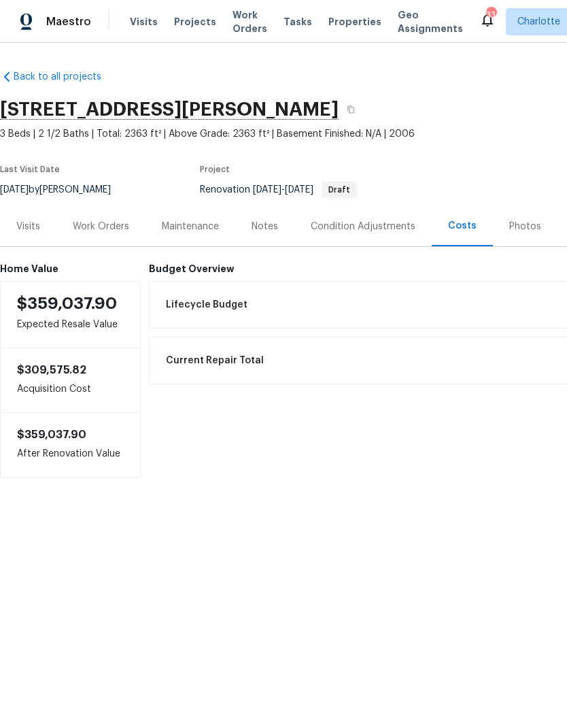
click at [360, 225] on div "Condition Adjustments" at bounding box center [363, 227] width 105 height 14
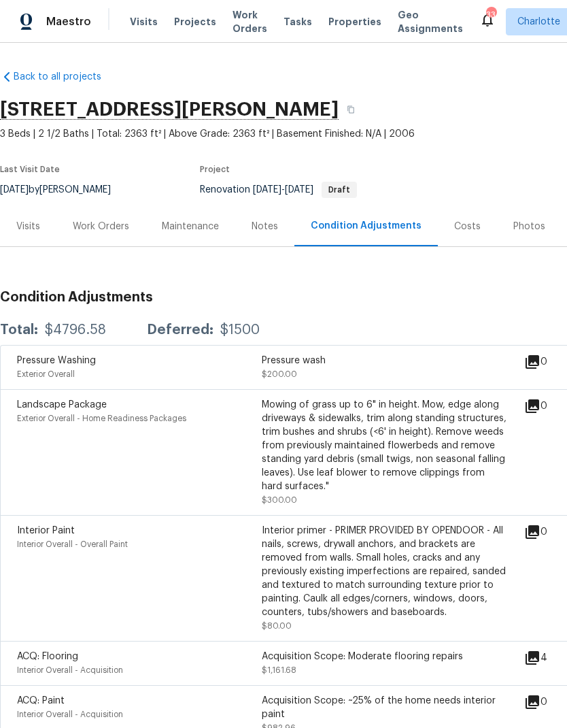
click at [29, 223] on div "Visits" at bounding box center [28, 227] width 24 height 14
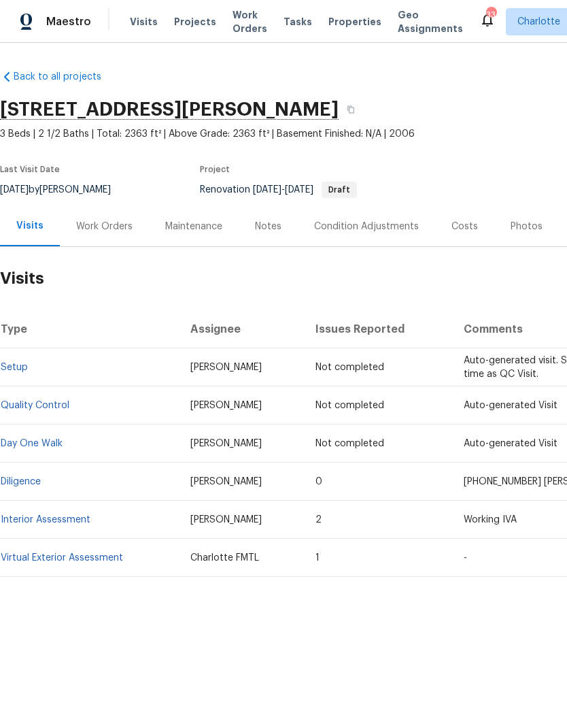
click at [16, 479] on link "Diligence" at bounding box center [21, 482] width 40 height 10
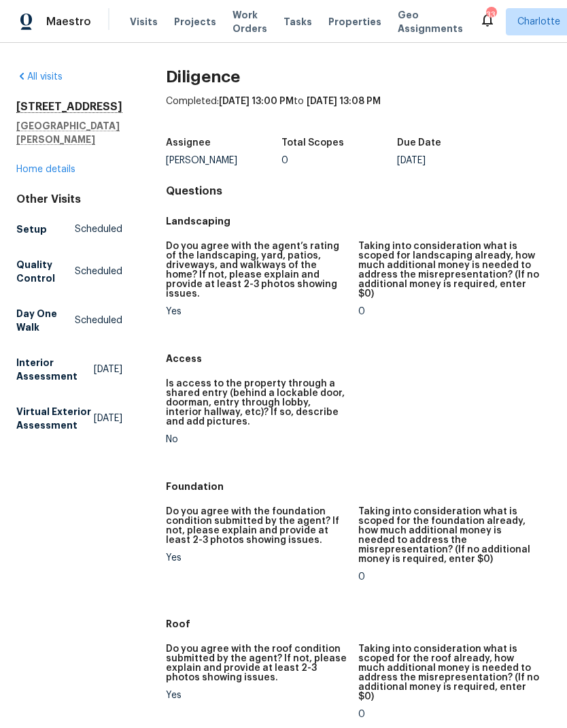
click at [44, 165] on link "Home details" at bounding box center [45, 170] width 59 height 10
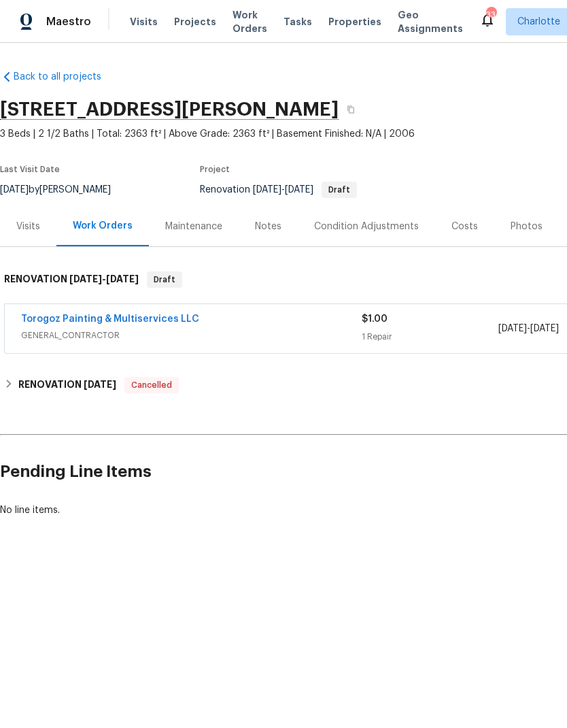
click at [398, 235] on div "Condition Adjustments" at bounding box center [366, 226] width 137 height 40
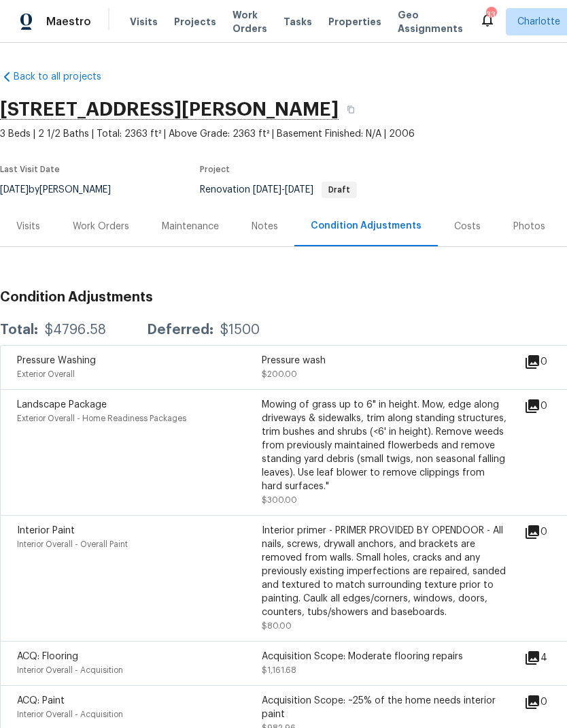
click at [97, 222] on div "Work Orders" at bounding box center [101, 227] width 56 height 14
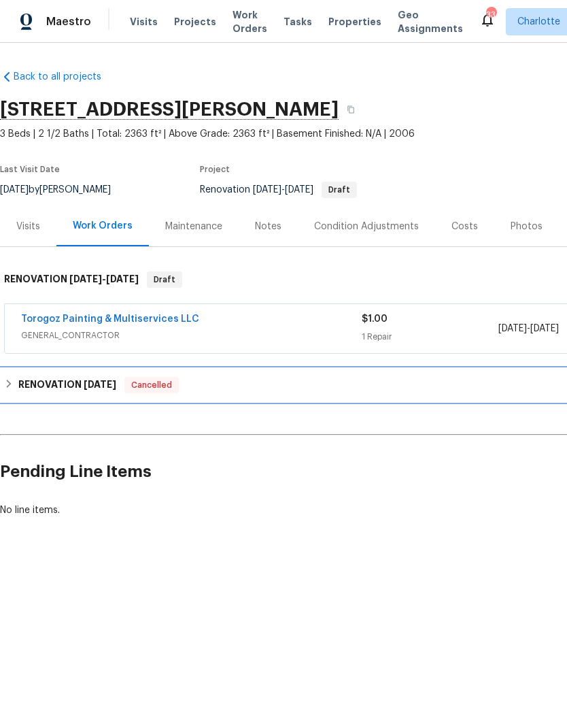
click at [7, 384] on icon at bounding box center [9, 384] width 10 height 10
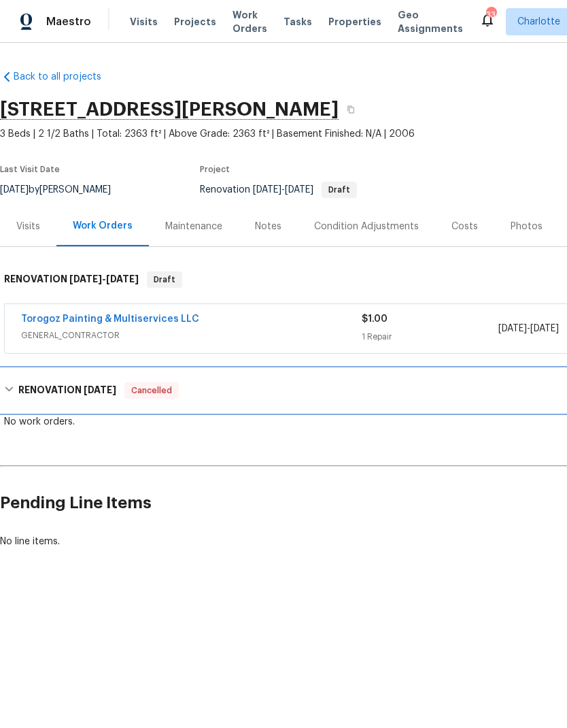
click at [8, 385] on icon at bounding box center [9, 389] width 10 height 10
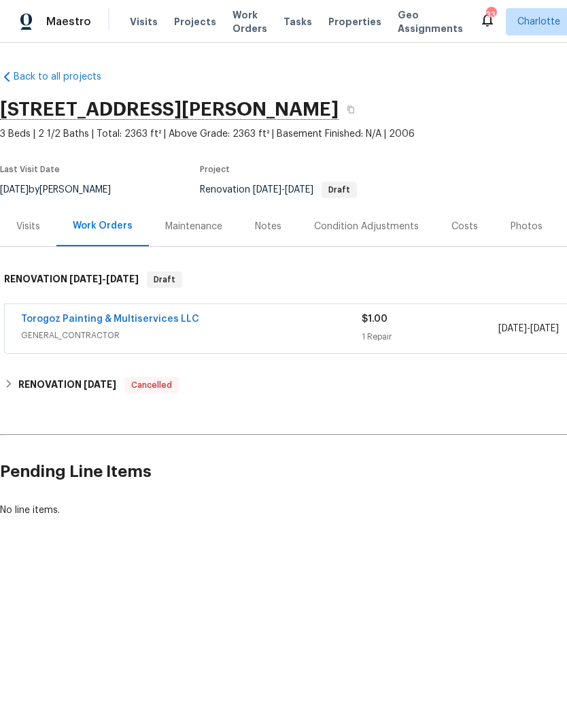
click at [472, 228] on div "Costs" at bounding box center [464, 226] width 59 height 40
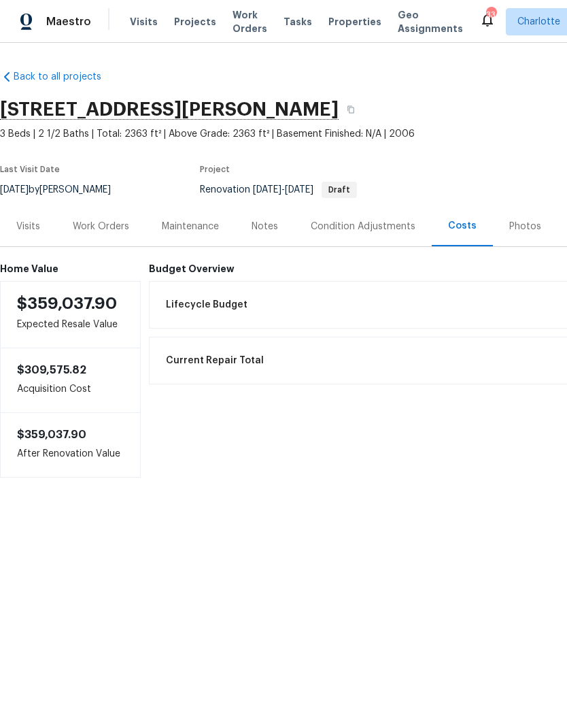
click at [32, 75] on link "Back to all projects" at bounding box center [65, 77] width 131 height 14
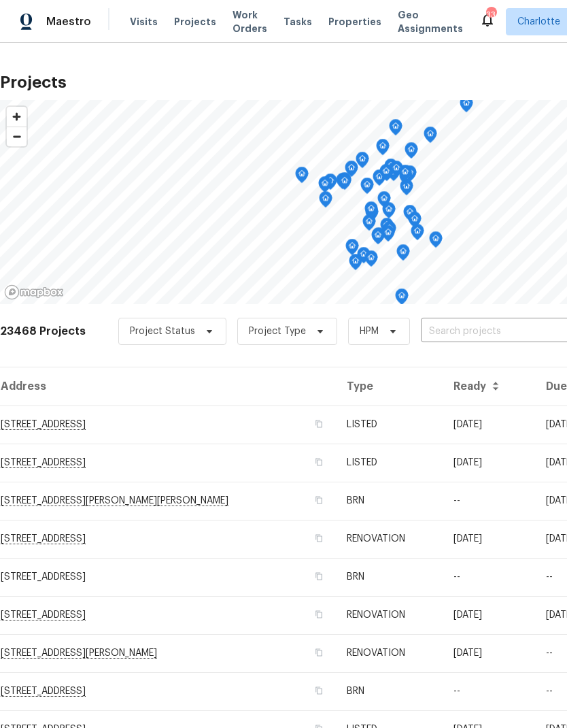
click at [475, 321] on input "text" at bounding box center [499, 331] width 156 height 21
type input "152 farm"
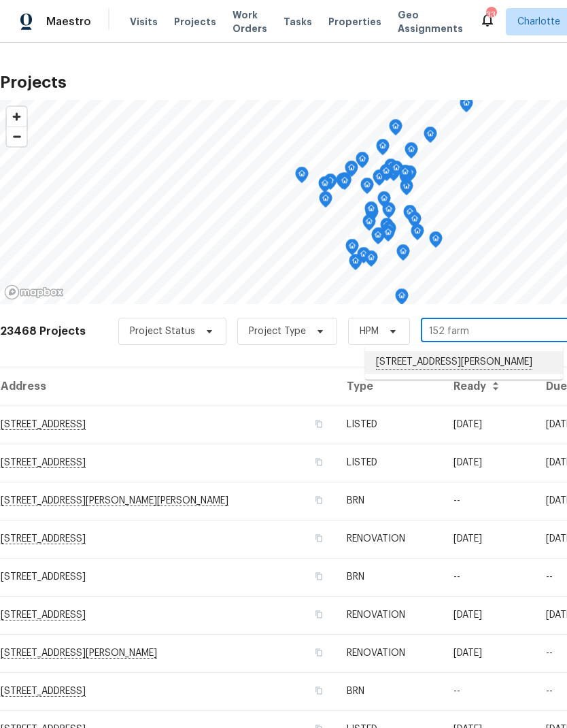
click at [489, 367] on li "[STREET_ADDRESS][PERSON_NAME]" at bounding box center [464, 362] width 198 height 23
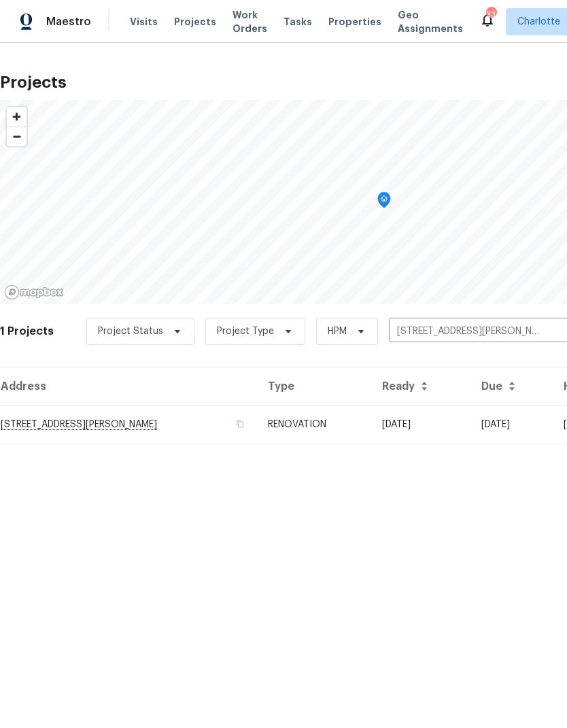
click at [28, 421] on td "[STREET_ADDRESS][PERSON_NAME]" at bounding box center [128, 424] width 257 height 38
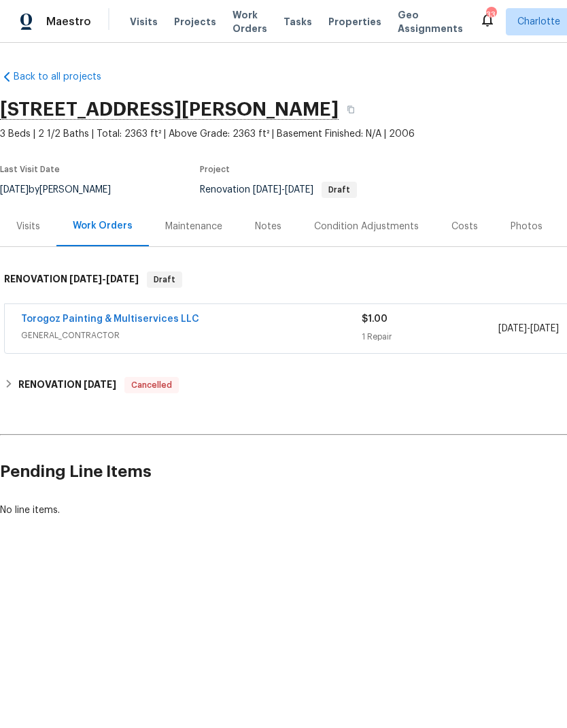
click at [25, 222] on div "Visits" at bounding box center [28, 227] width 24 height 14
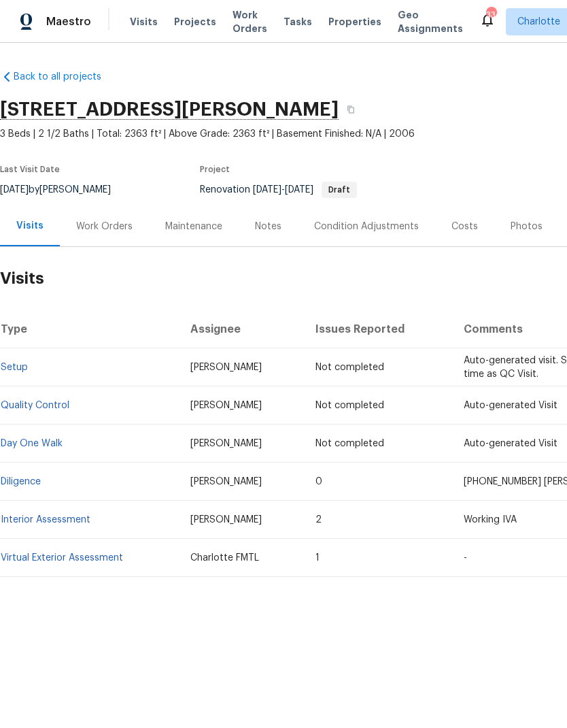
click at [17, 477] on link "Diligence" at bounding box center [21, 482] width 40 height 10
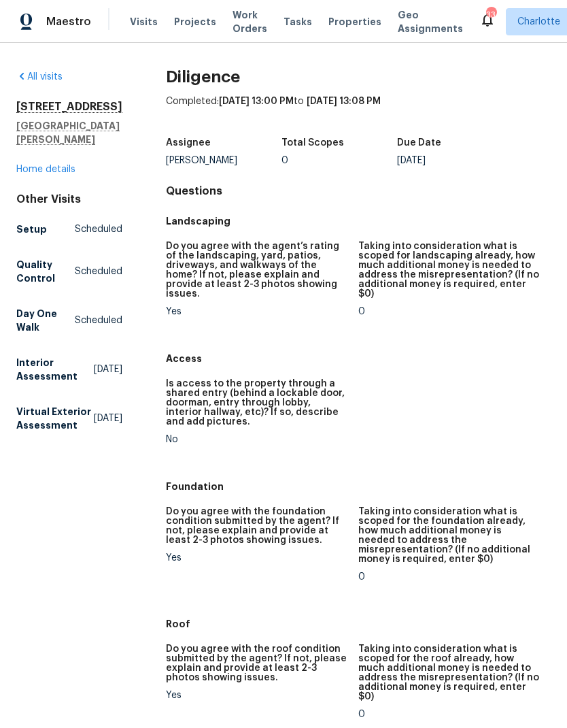
click at [41, 174] on link "Home details" at bounding box center [45, 170] width 59 height 10
